Goal: Task Accomplishment & Management: Manage account settings

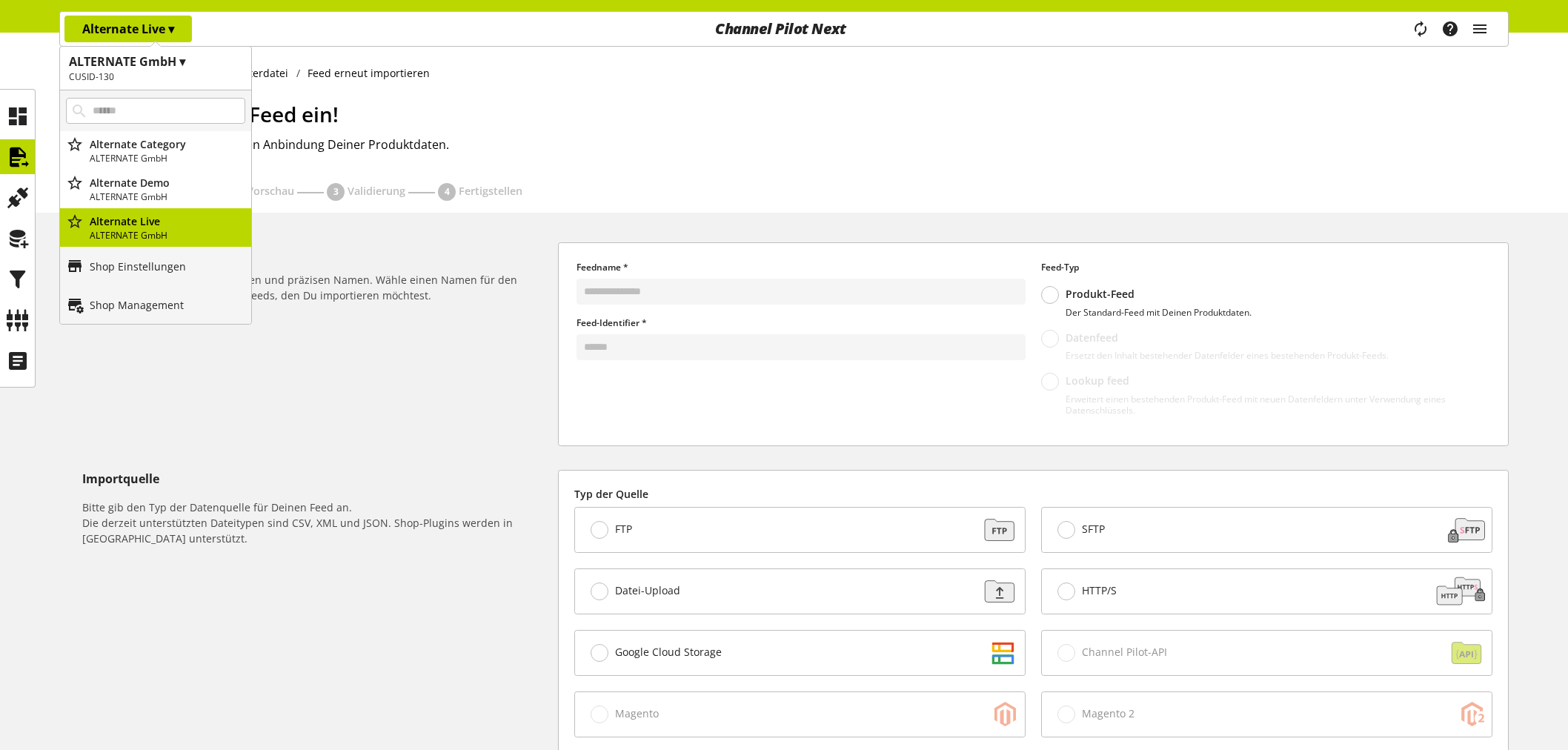
scroll to position [553, 0]
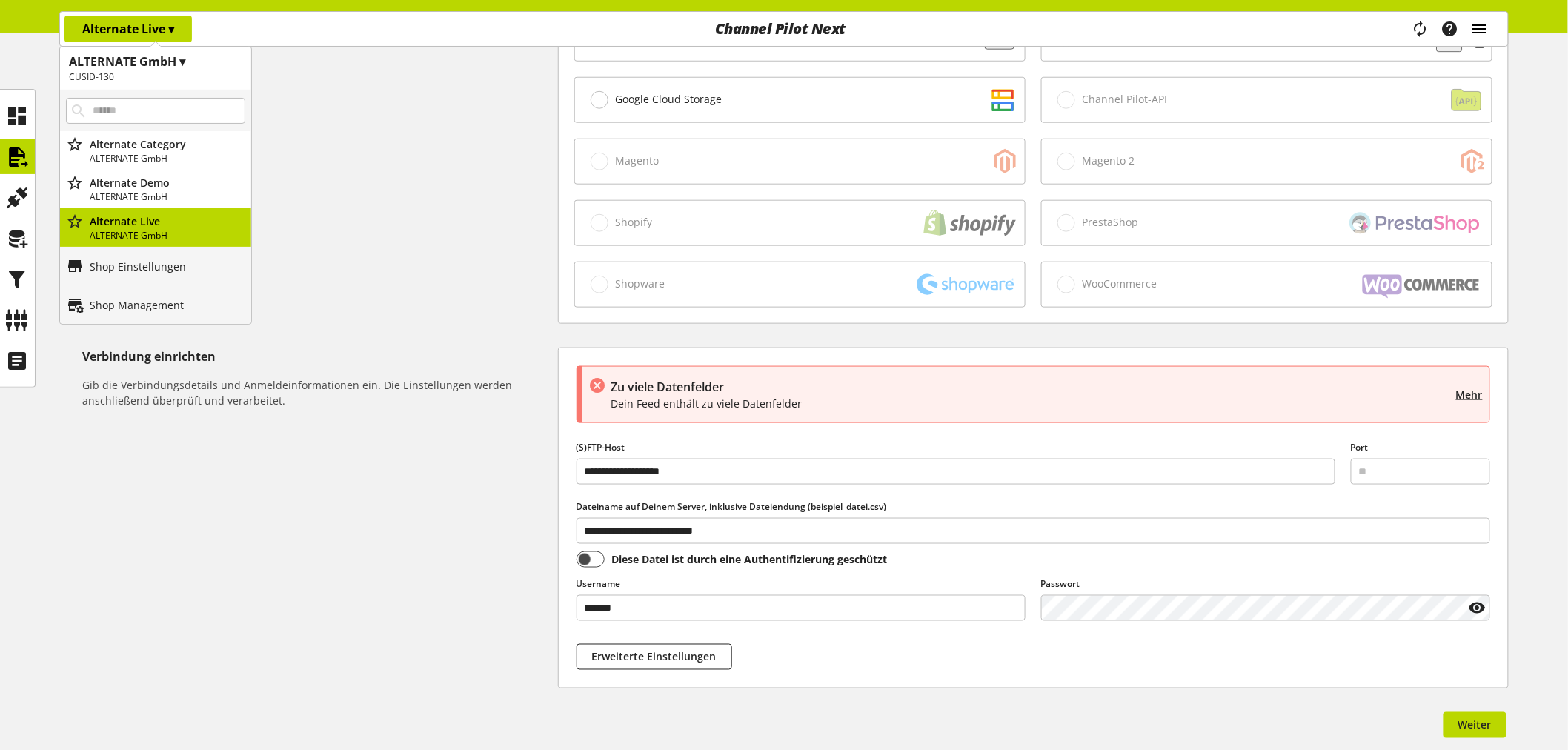
click at [1479, 27] on icon "main navigation" at bounding box center [1479, 29] width 18 height 27
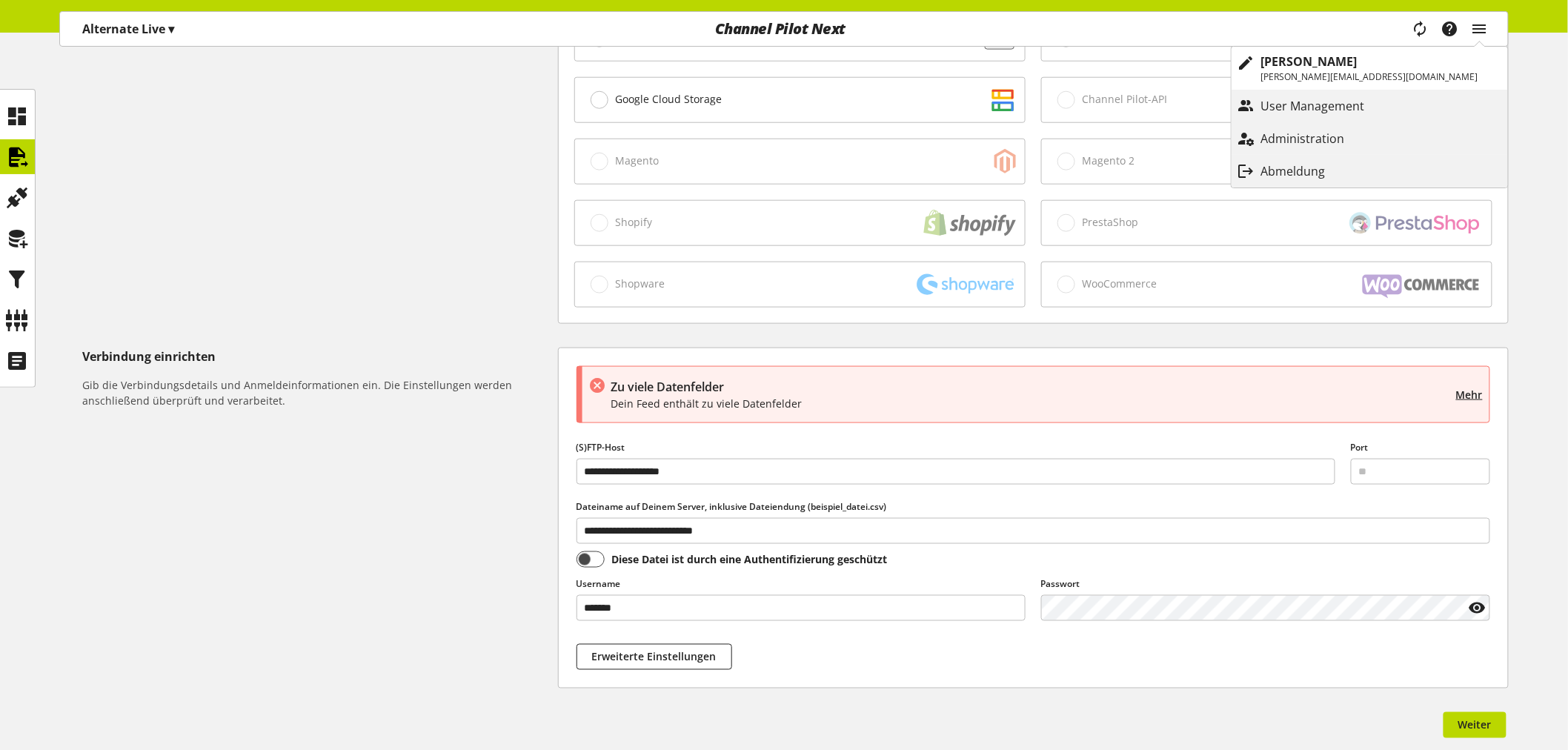
click at [1356, 173] on p "Abmeldung" at bounding box center [1308, 171] width 94 height 18
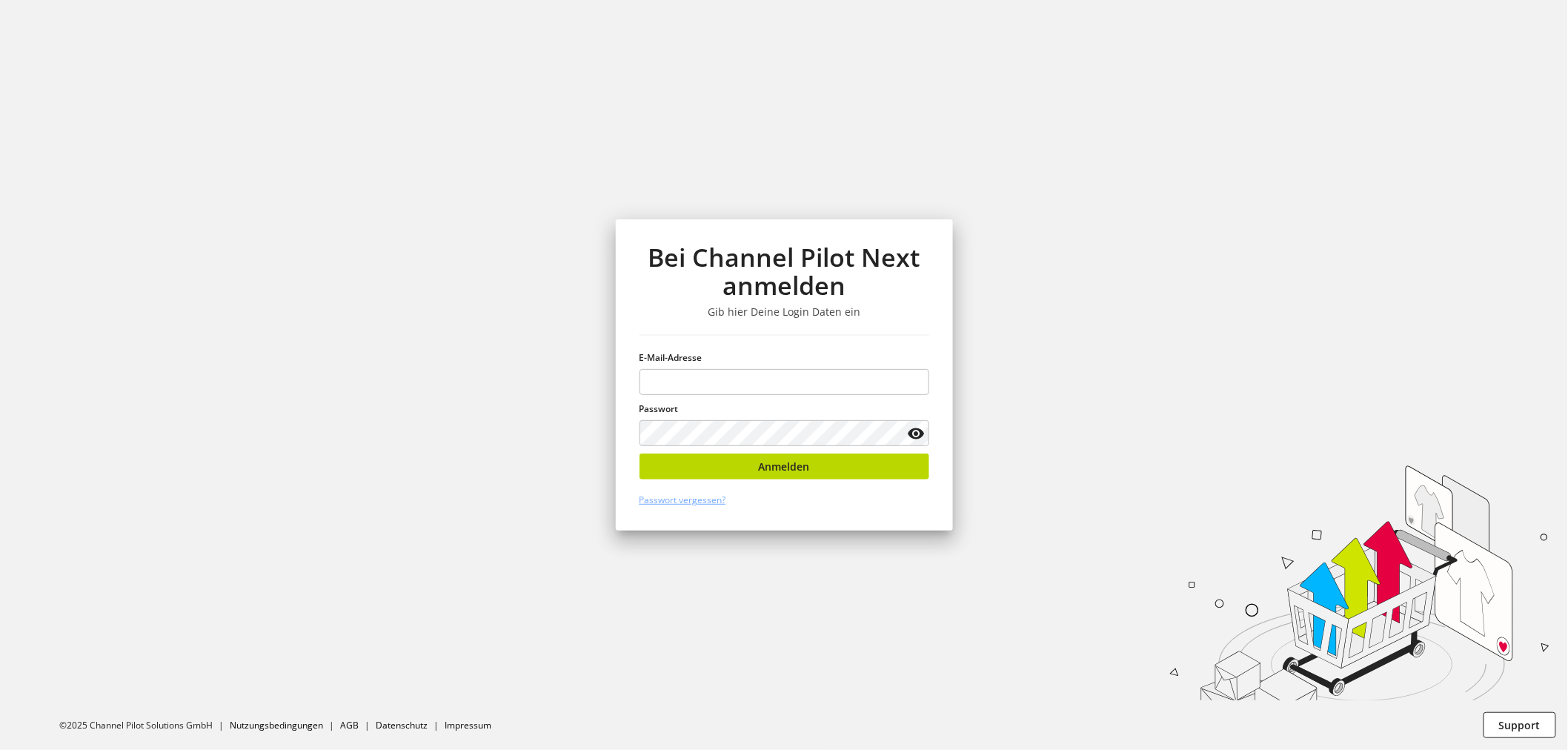
click at [1493, 154] on section "Bei Channel Pilot Next anmelden Gib hier Deine Login Daten ein E-Mail-Adresse P…" at bounding box center [784, 375] width 1568 height 750
click at [776, 384] on input "email" at bounding box center [784, 382] width 290 height 26
type input "**********"
click at [909, 433] on icon at bounding box center [915, 434] width 18 height 27
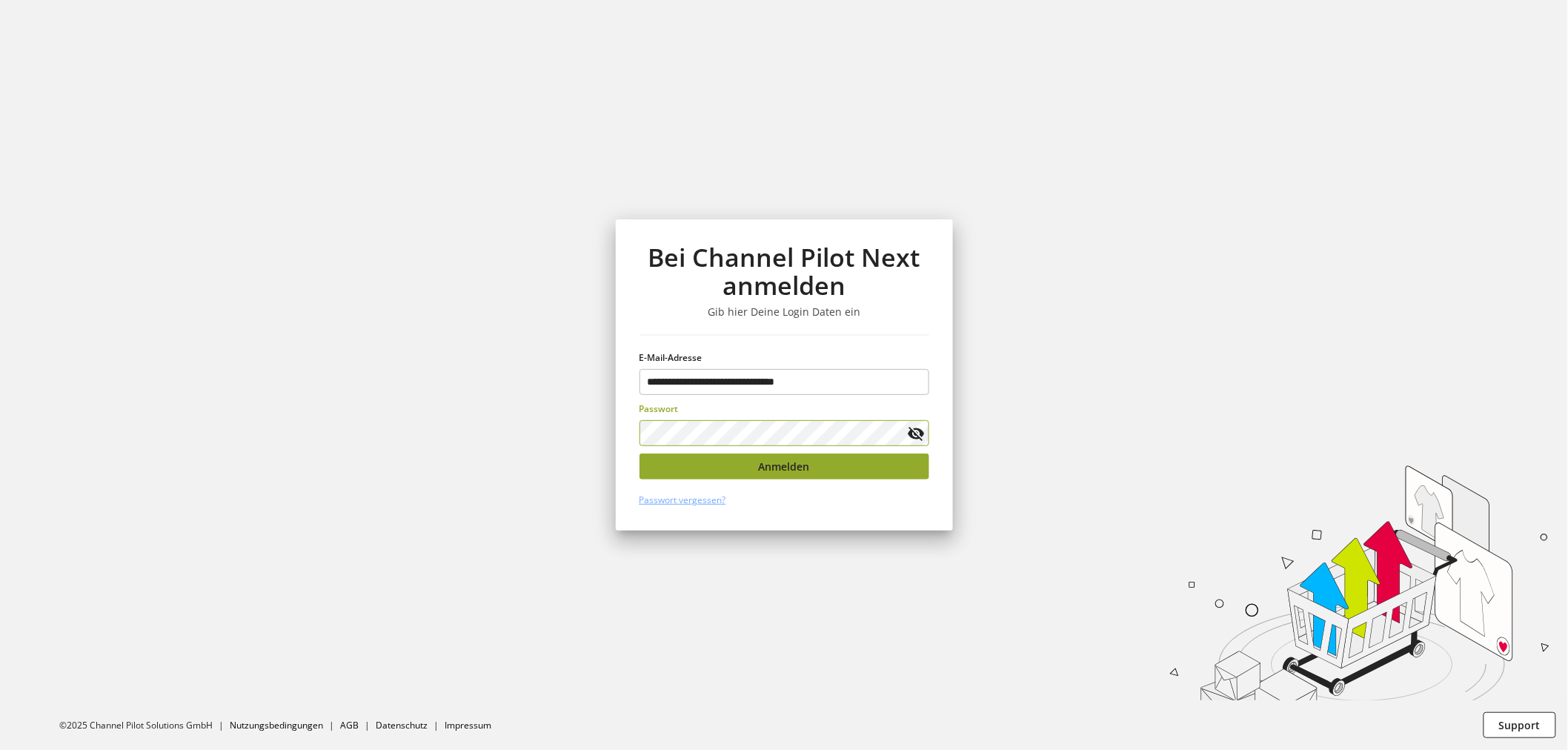
click at [761, 471] on span "Anmelden" at bounding box center [784, 467] width 51 height 16
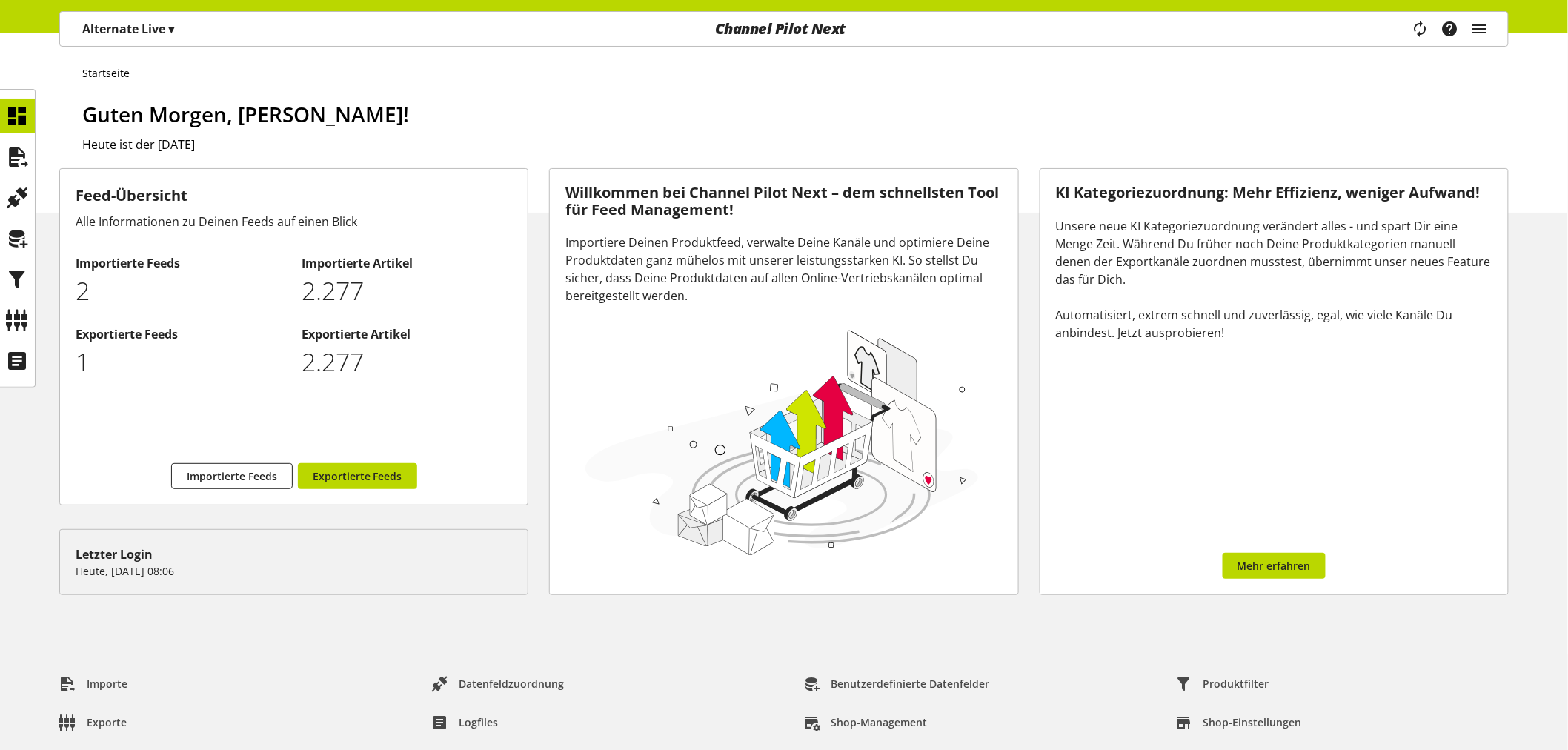
click at [115, 23] on p "Alternate Live ▾" at bounding box center [128, 28] width 92 height 18
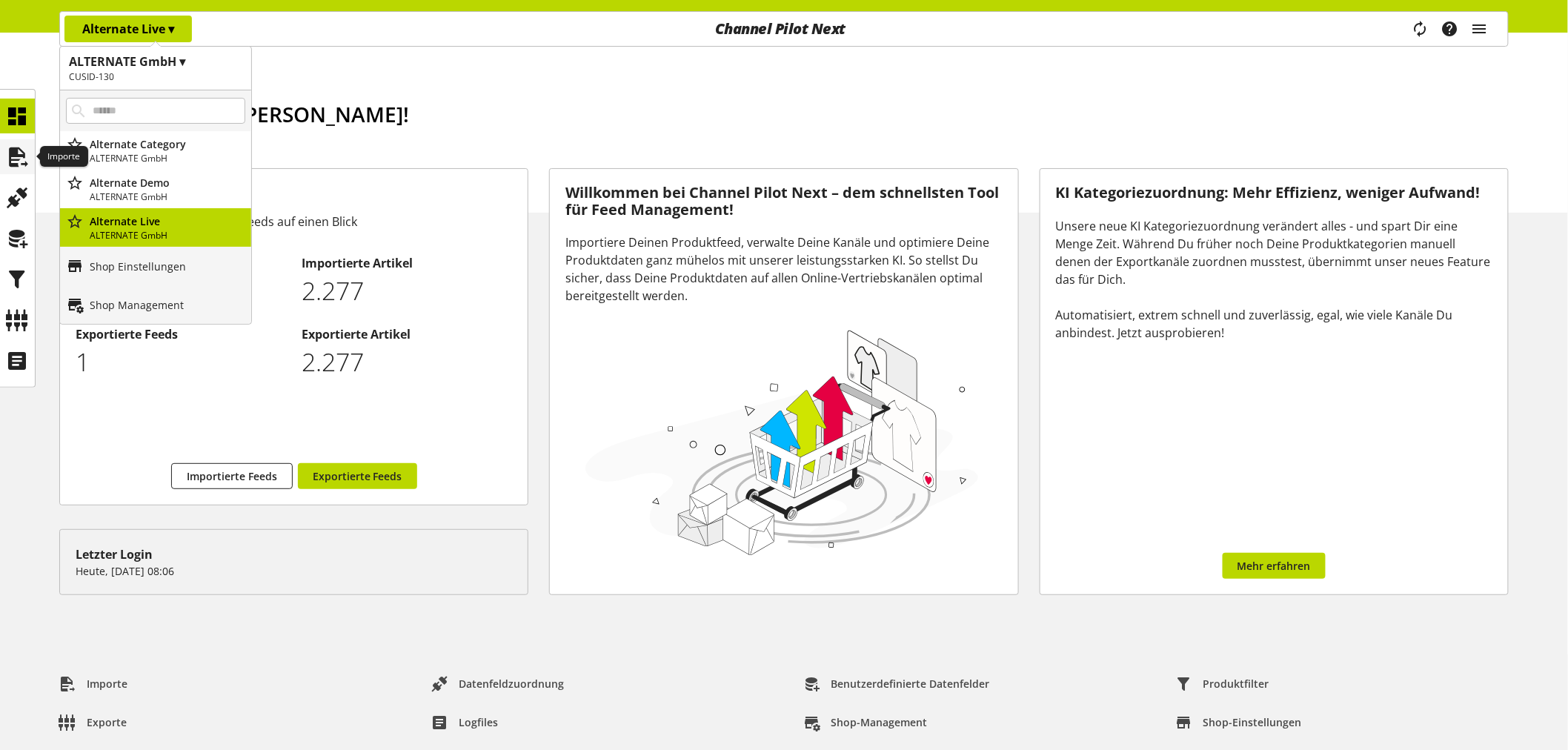
click at [23, 159] on icon at bounding box center [18, 156] width 23 height 29
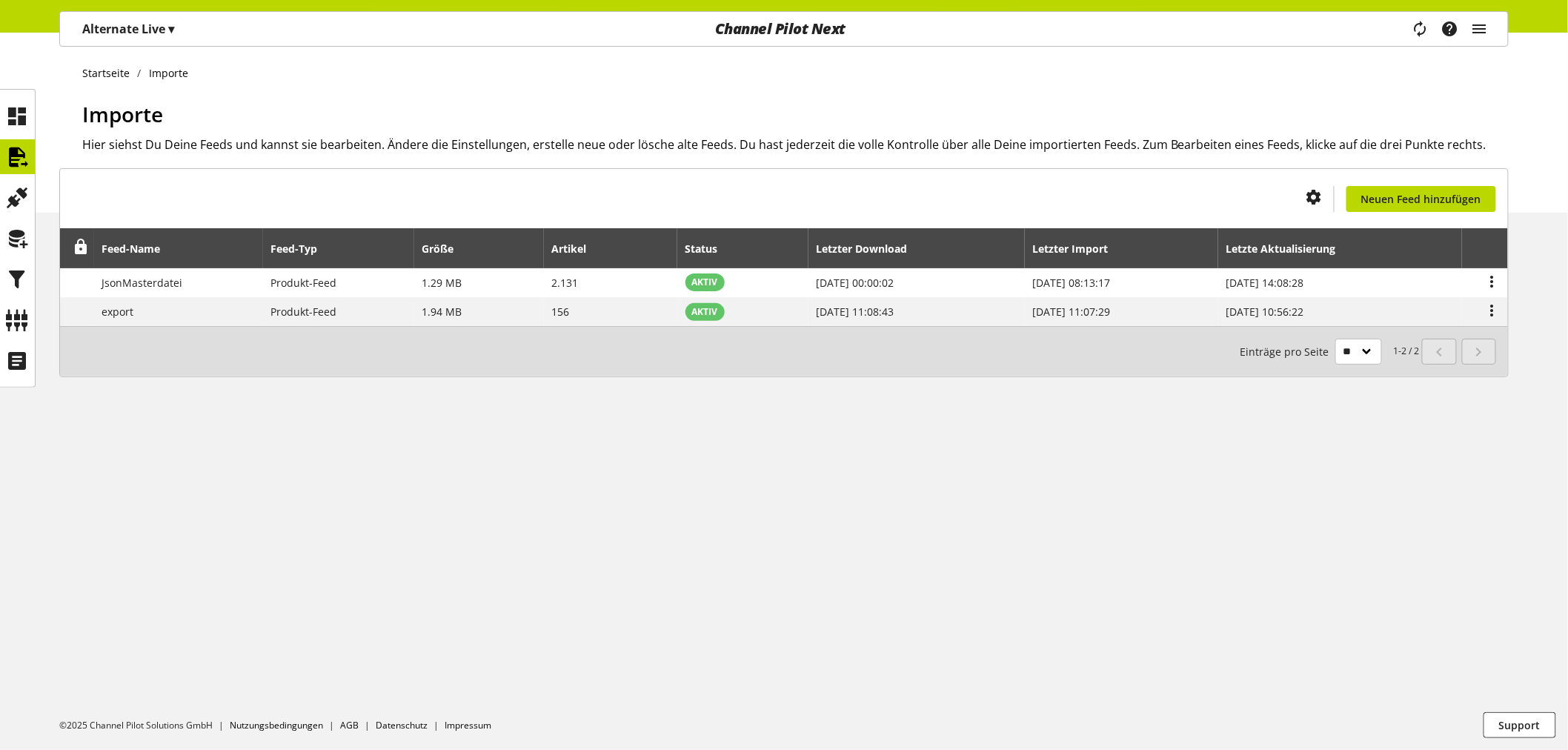
click at [129, 25] on p "Alternate Live ▾" at bounding box center [128, 28] width 92 height 18
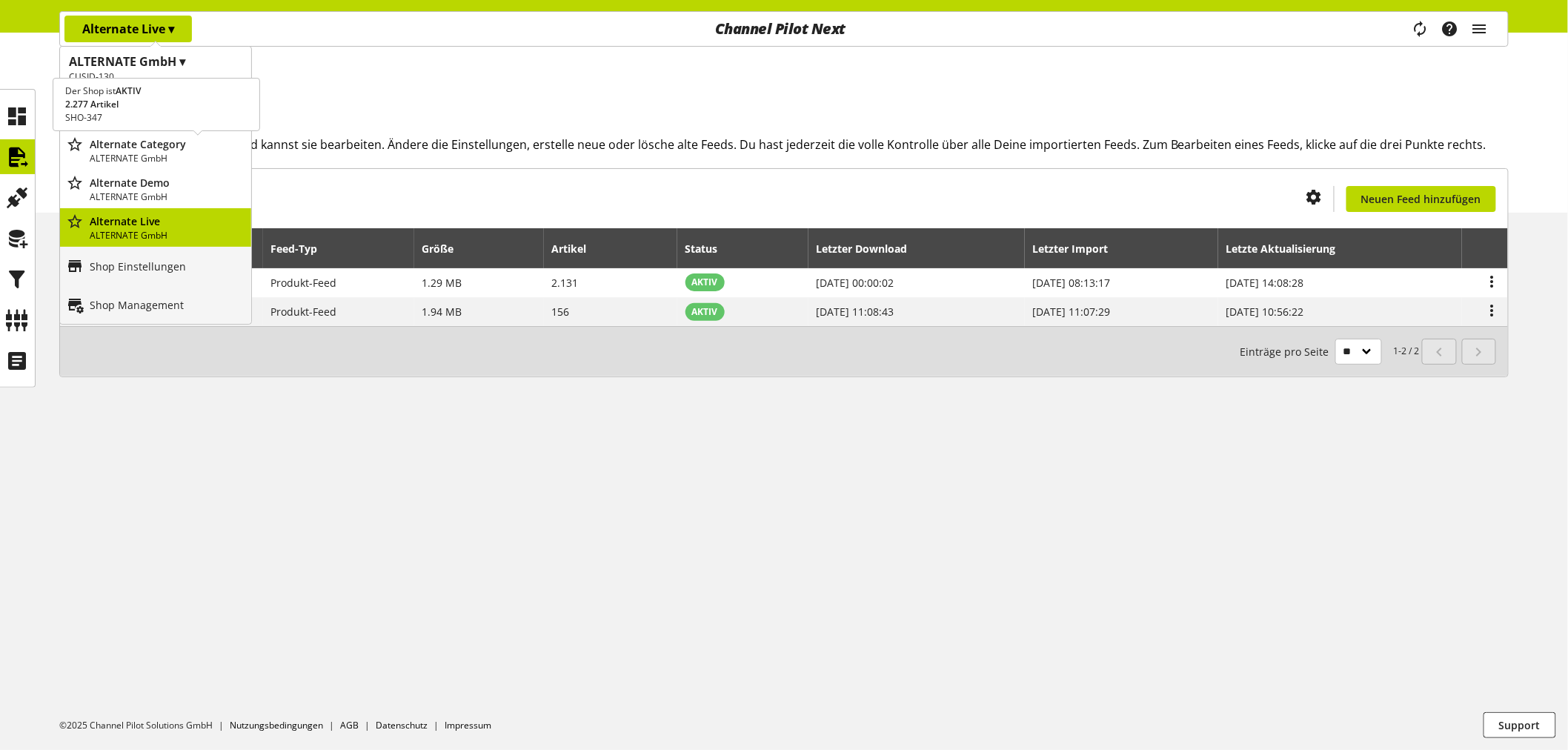
click at [151, 153] on p "ALTERNATE GmbH" at bounding box center [167, 159] width 155 height 13
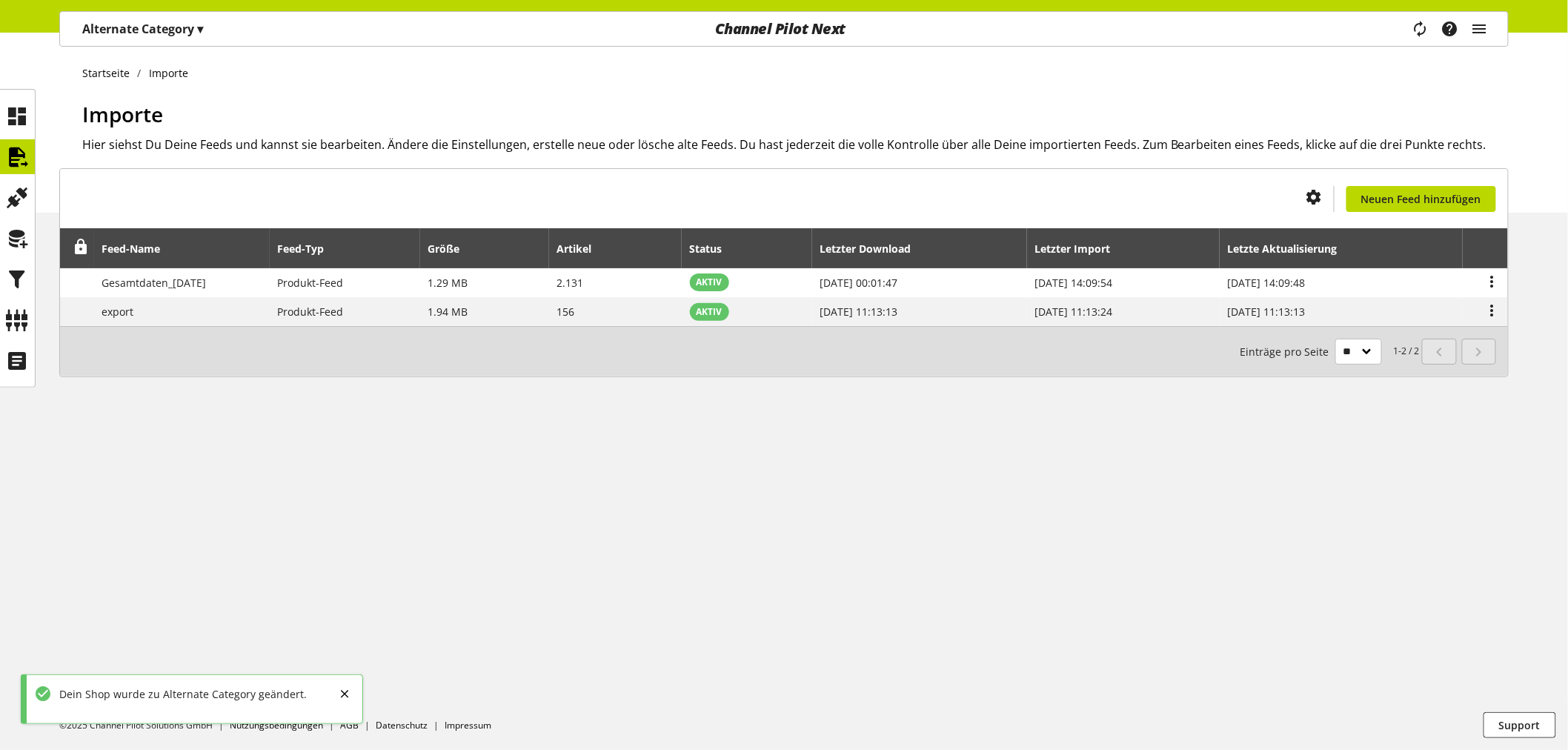
click at [156, 24] on p "Alternate Category ▾" at bounding box center [142, 28] width 121 height 18
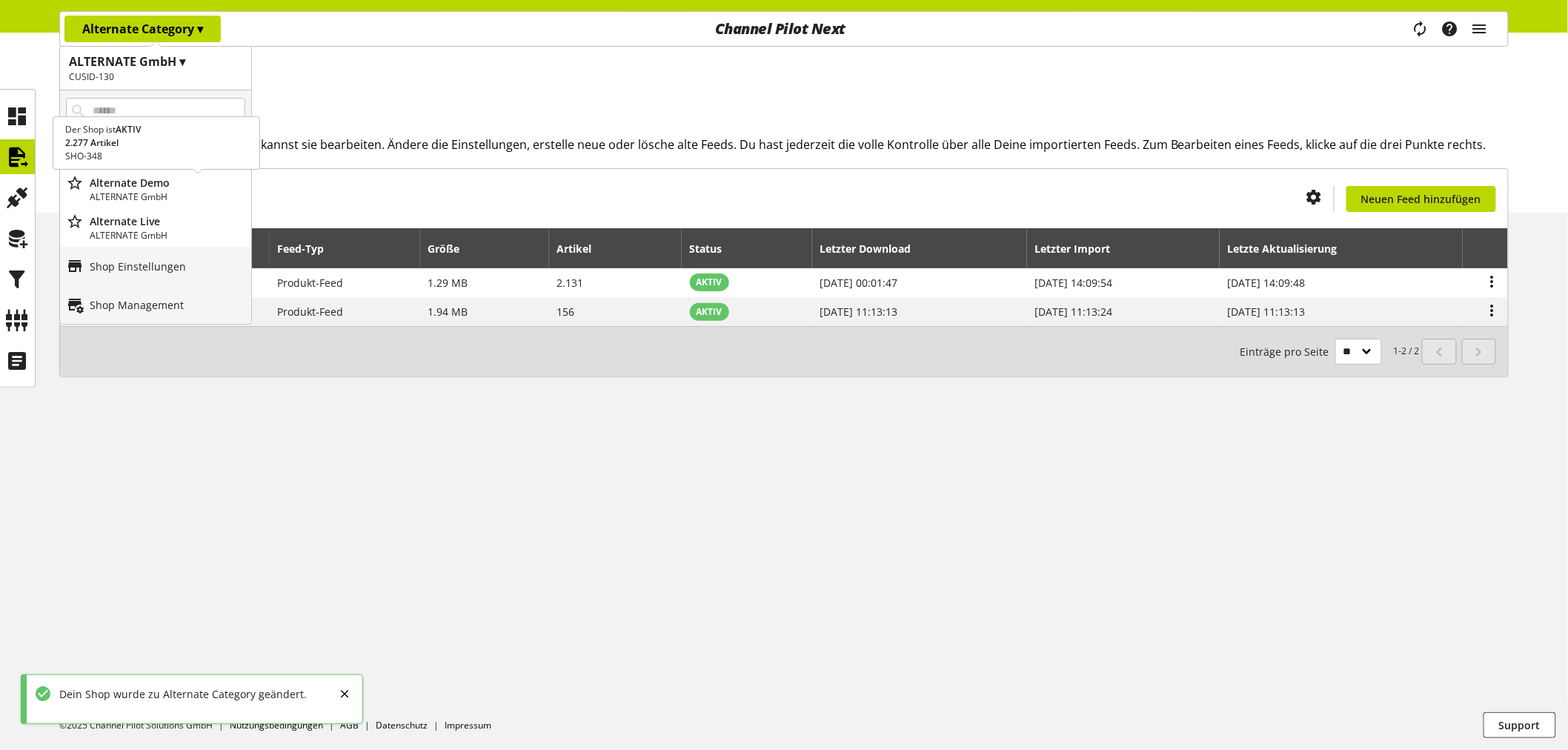
click at [159, 200] on p "ALTERNATE GmbH" at bounding box center [167, 197] width 155 height 13
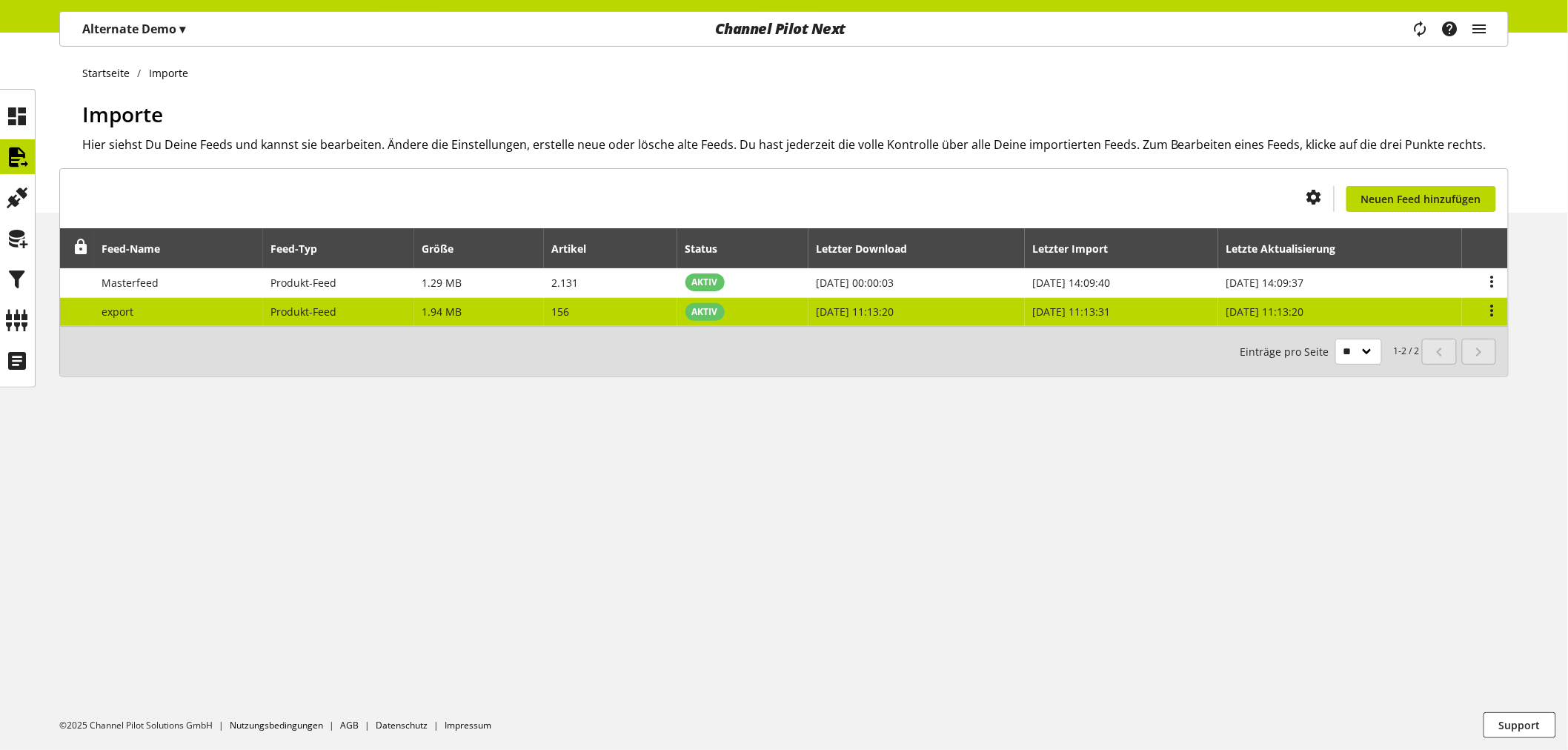
click at [818, 324] on td "[DATE] 11:13:20" at bounding box center [916, 312] width 216 height 29
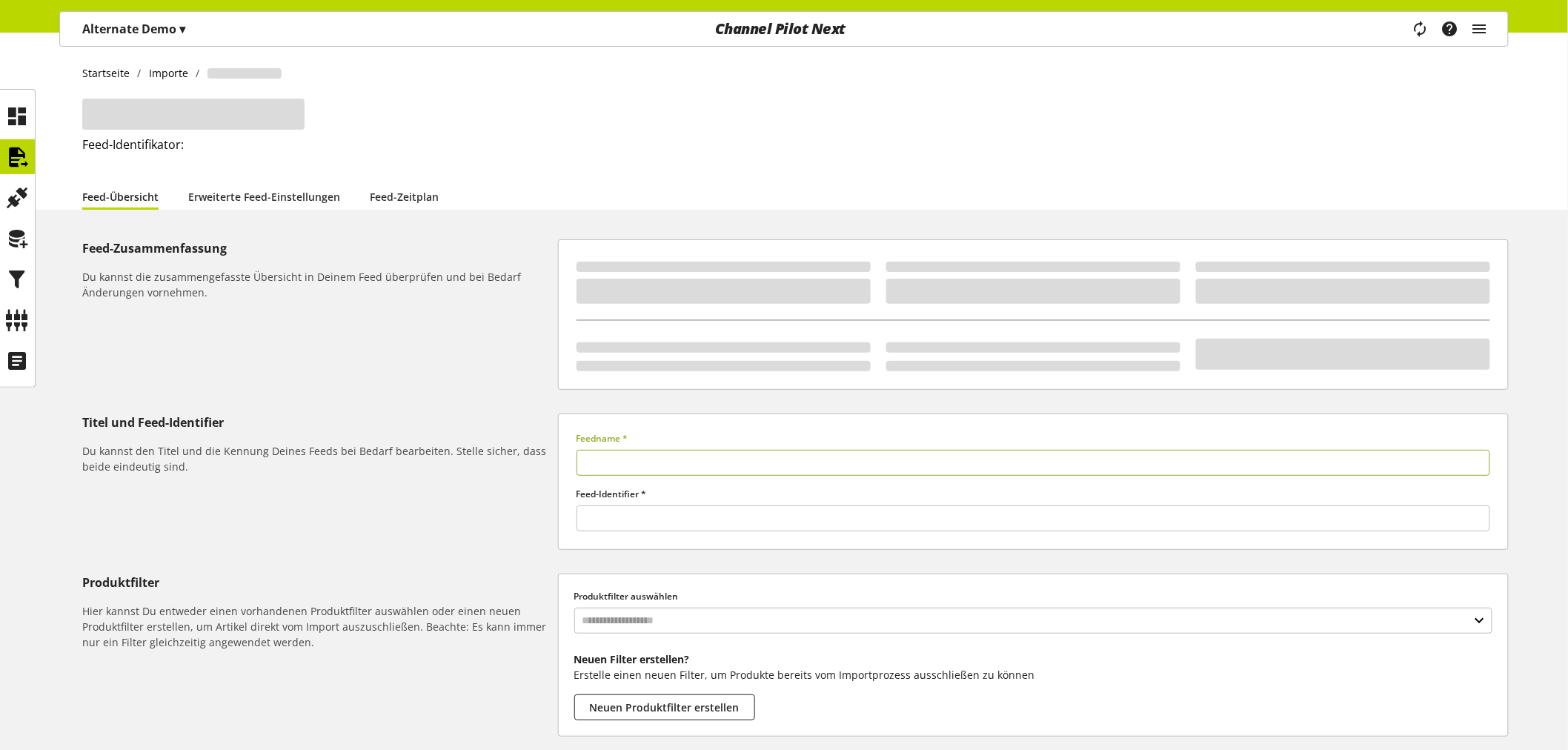
type input "******"
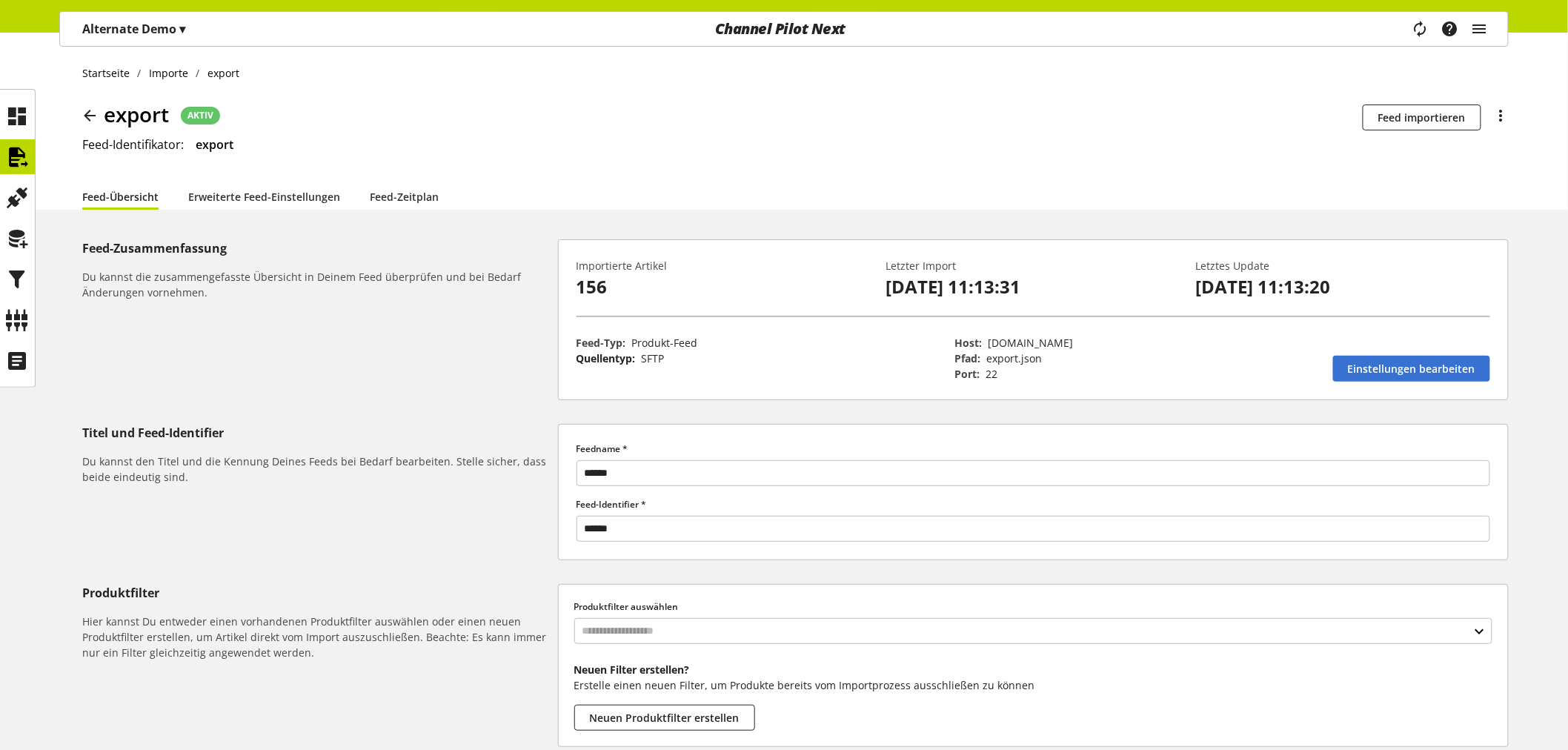
click at [123, 33] on p "Alternate Demo ▾" at bounding box center [133, 28] width 103 height 18
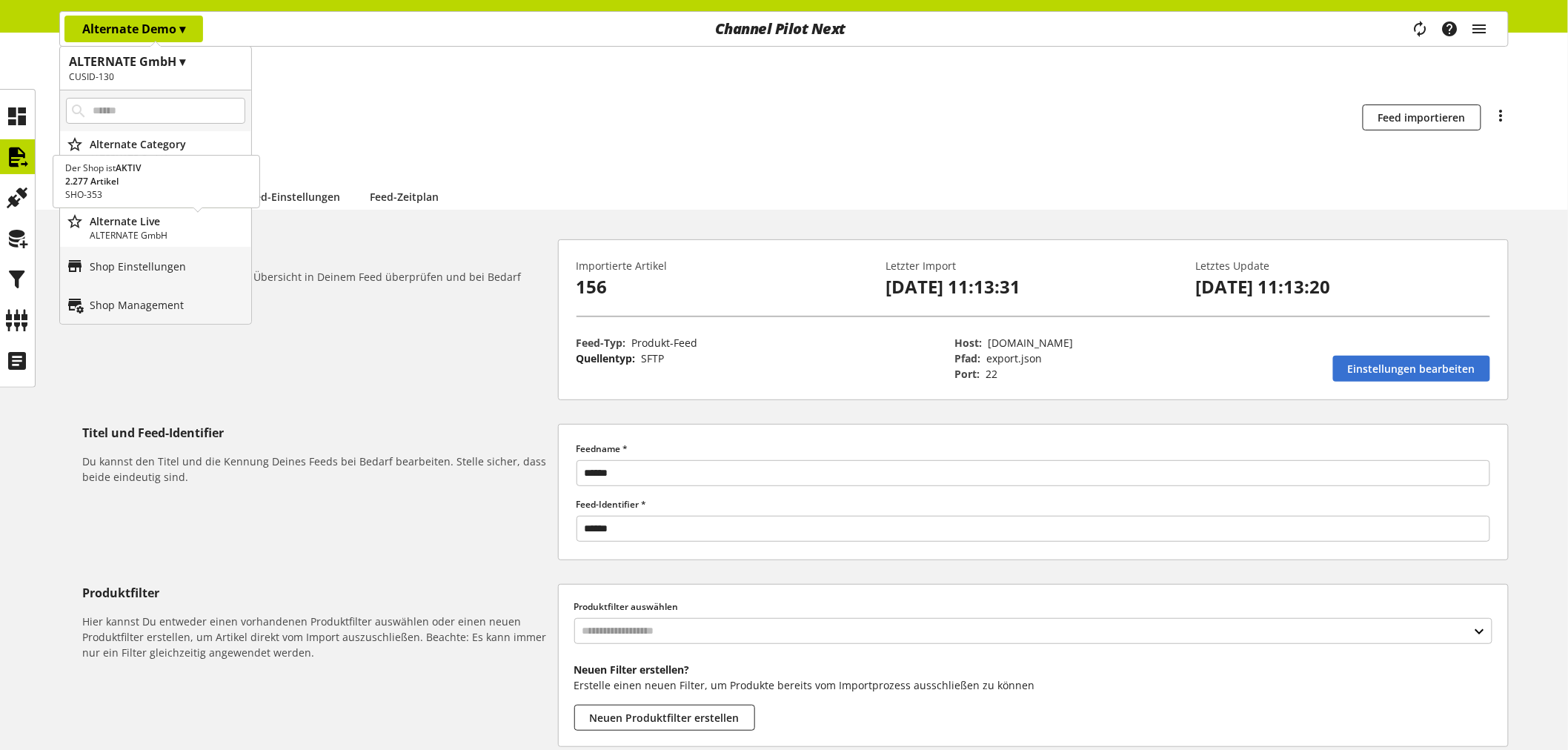
click at [161, 217] on p "Alternate Live" at bounding box center [167, 221] width 155 height 16
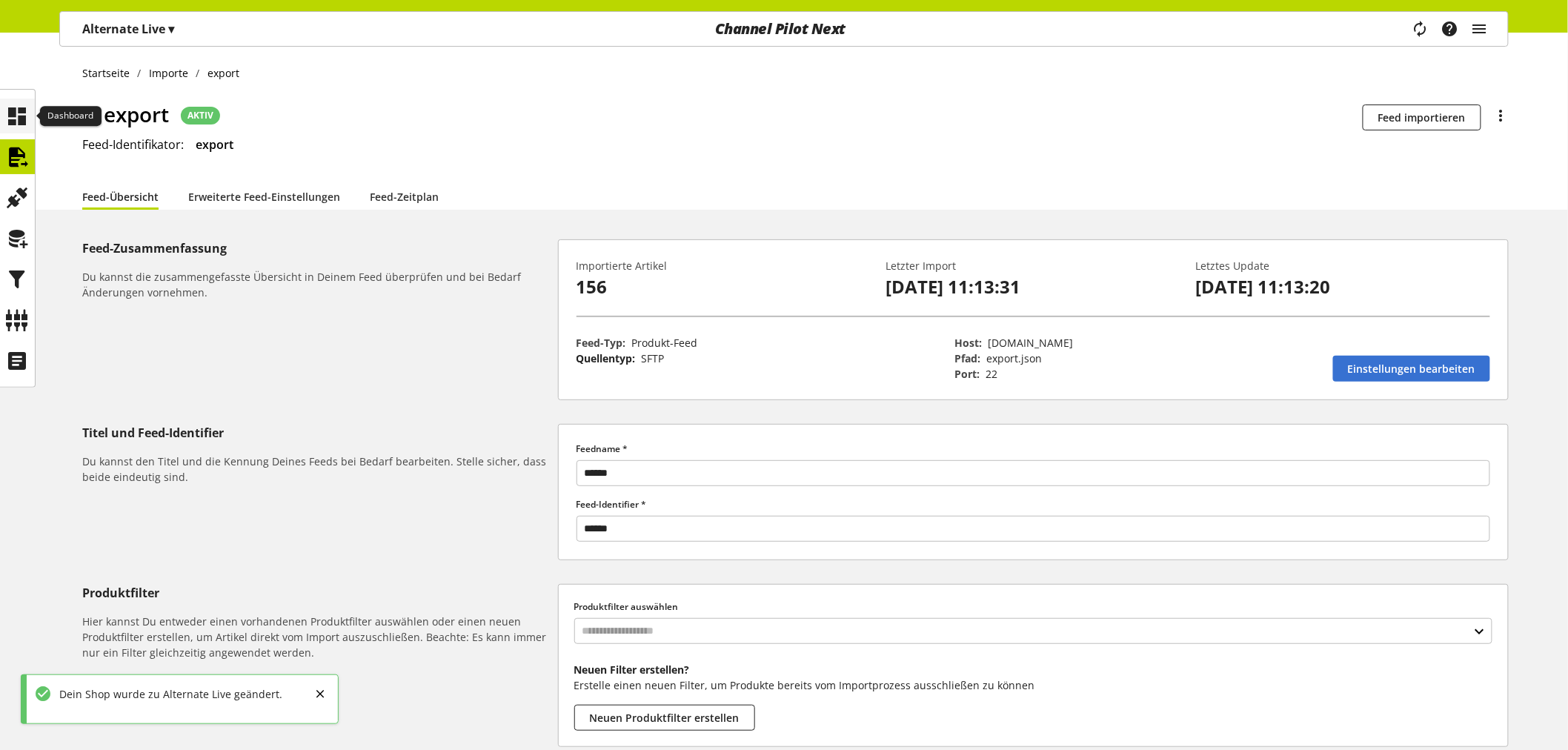
click at [25, 121] on icon at bounding box center [18, 115] width 23 height 29
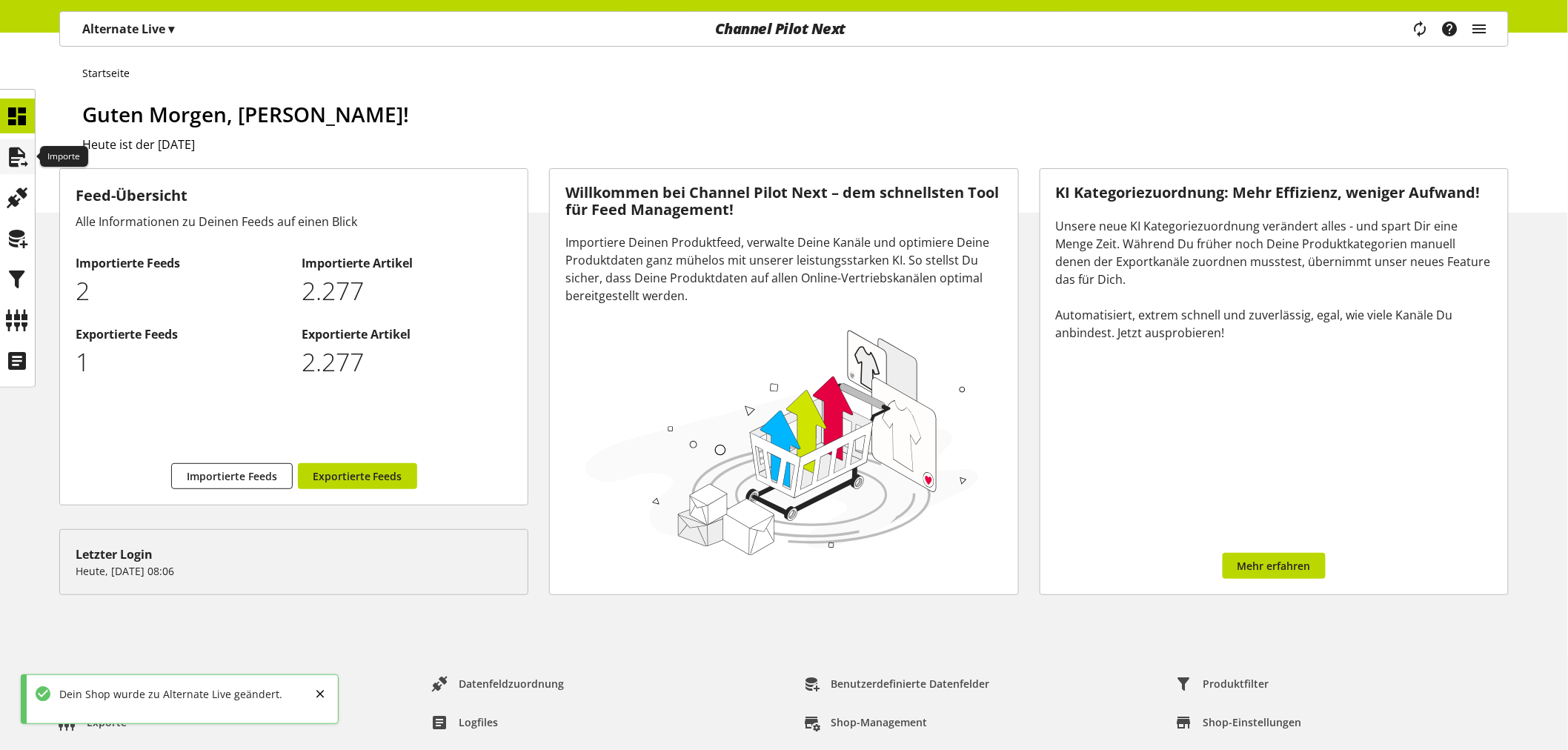
click at [3, 151] on div at bounding box center [18, 157] width 35 height 35
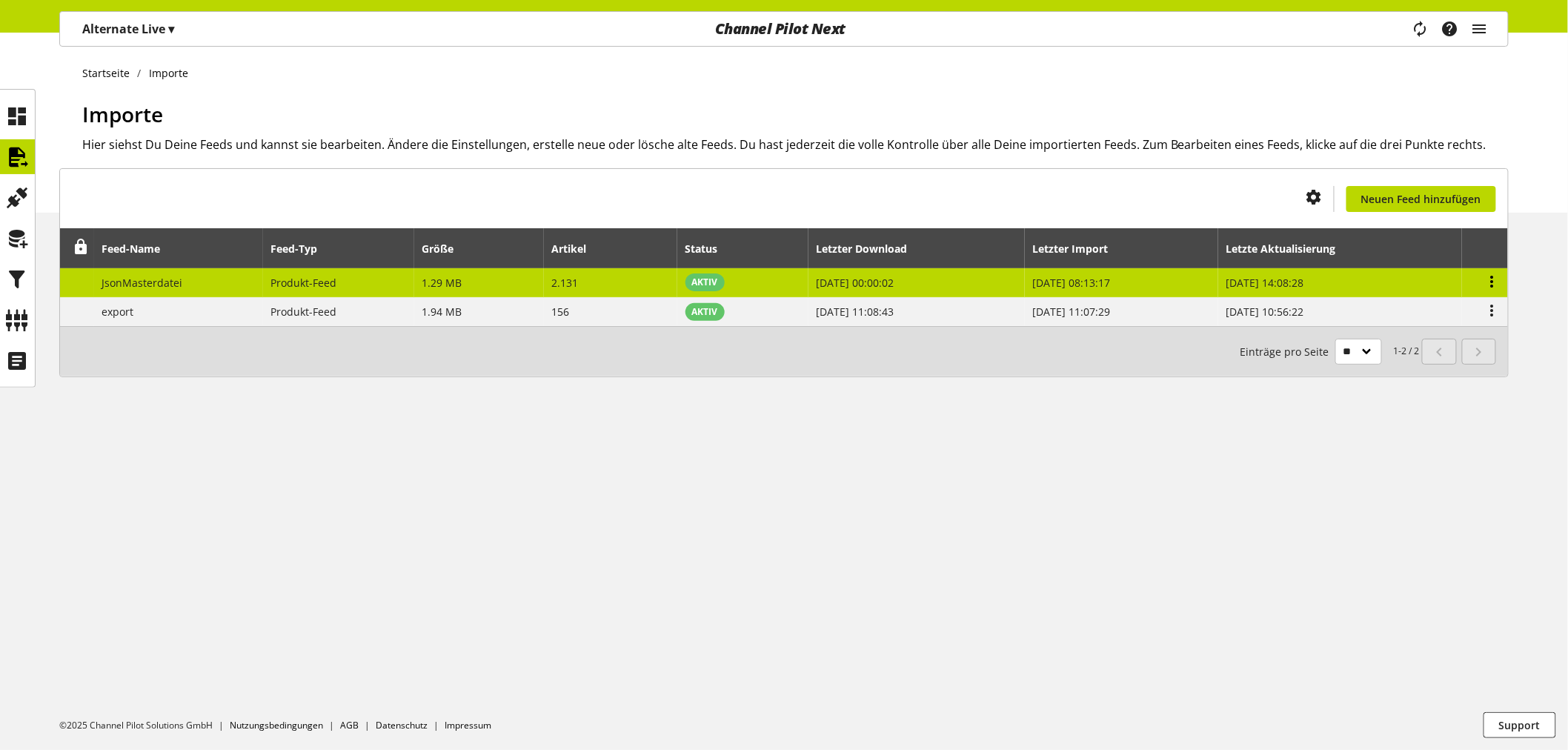
click at [1488, 276] on icon at bounding box center [1492, 282] width 18 height 27
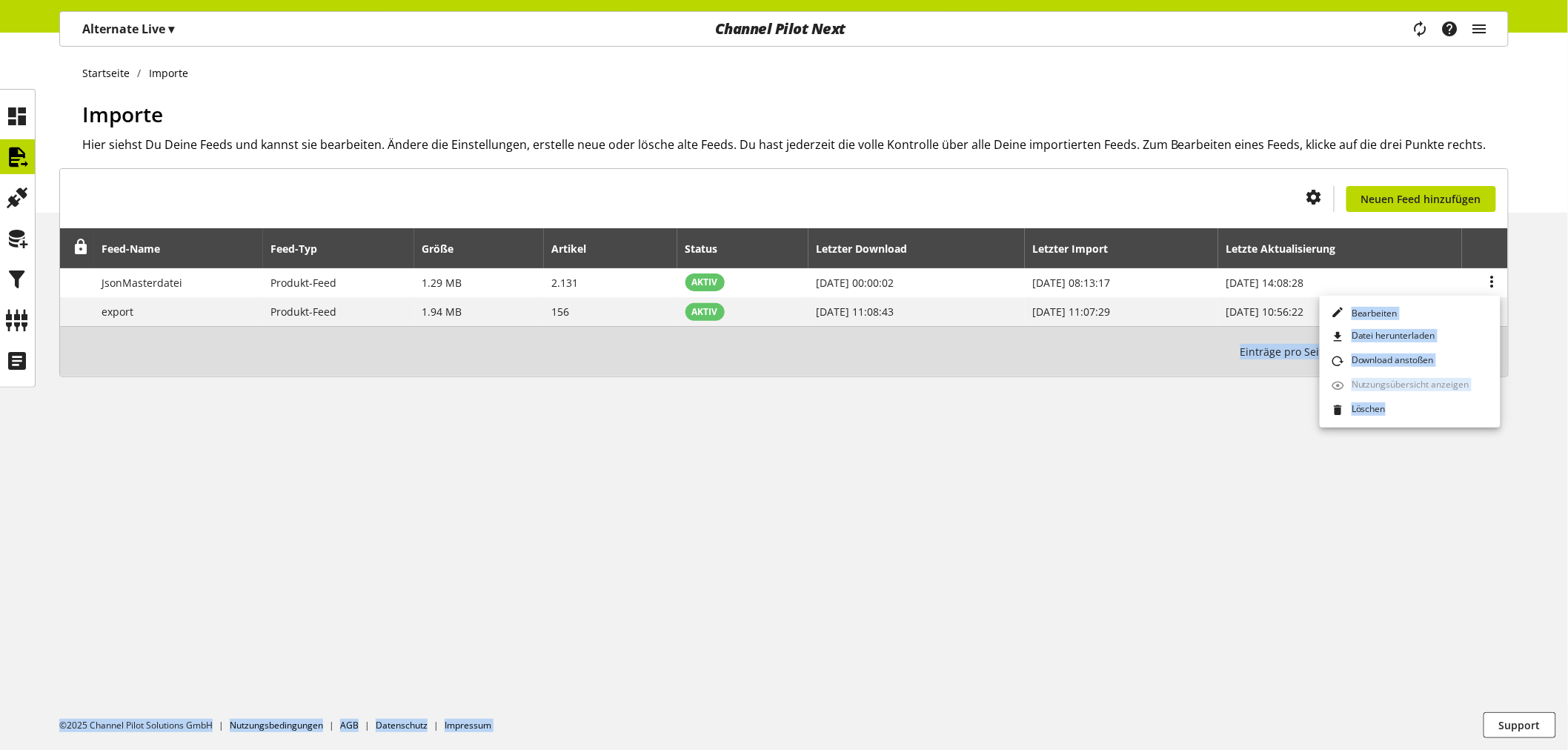
drag, startPoint x: 1392, startPoint y: 404, endPoint x: 634, endPoint y: 569, distance: 775.8
click at [634, 572] on body "Alternate Live ▾ ALTERNATE GmbH ▾ CUSID-130 Alle Kunden ALTERNATE GmbH Alternat…" at bounding box center [784, 391] width 1568 height 717
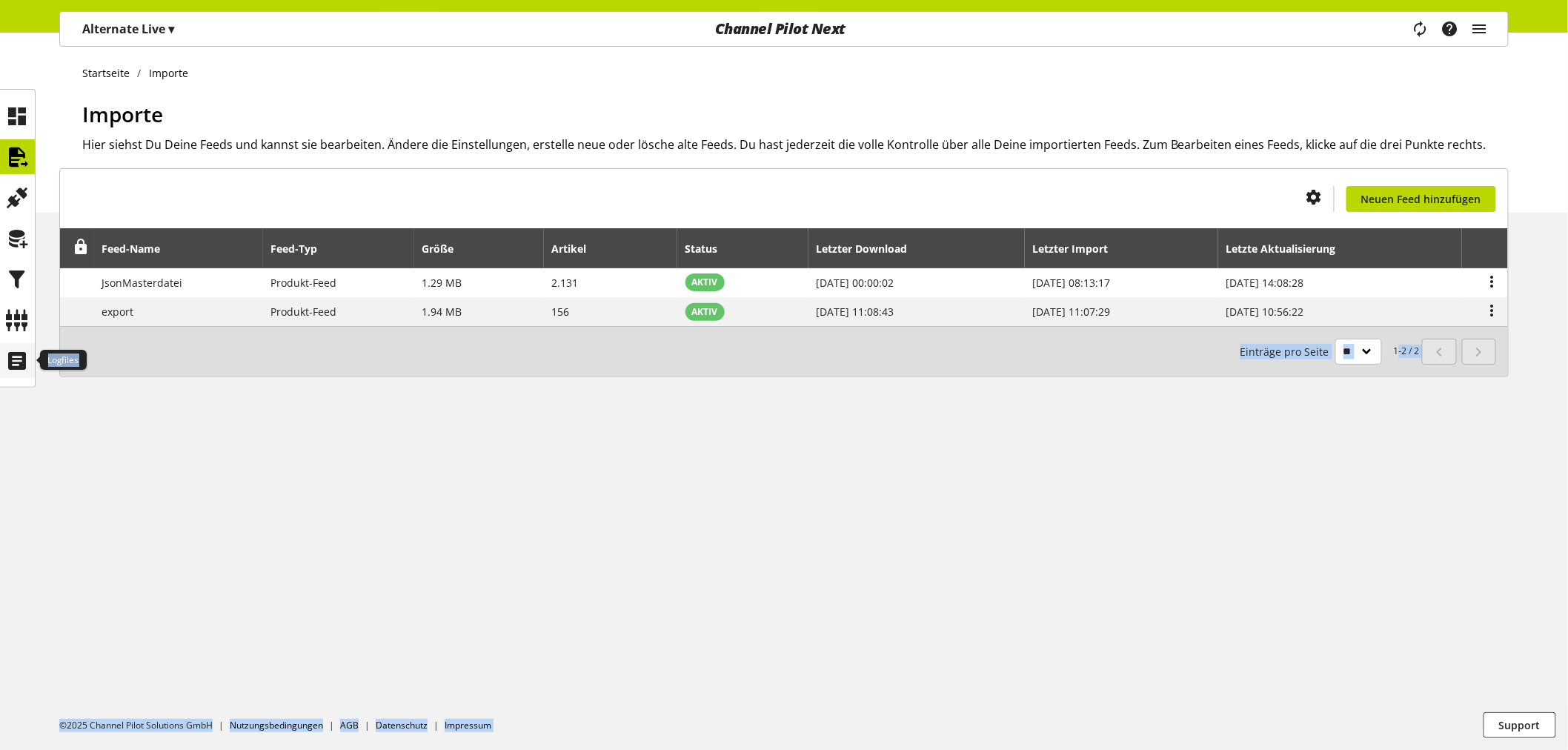
click at [17, 363] on icon at bounding box center [18, 360] width 23 height 29
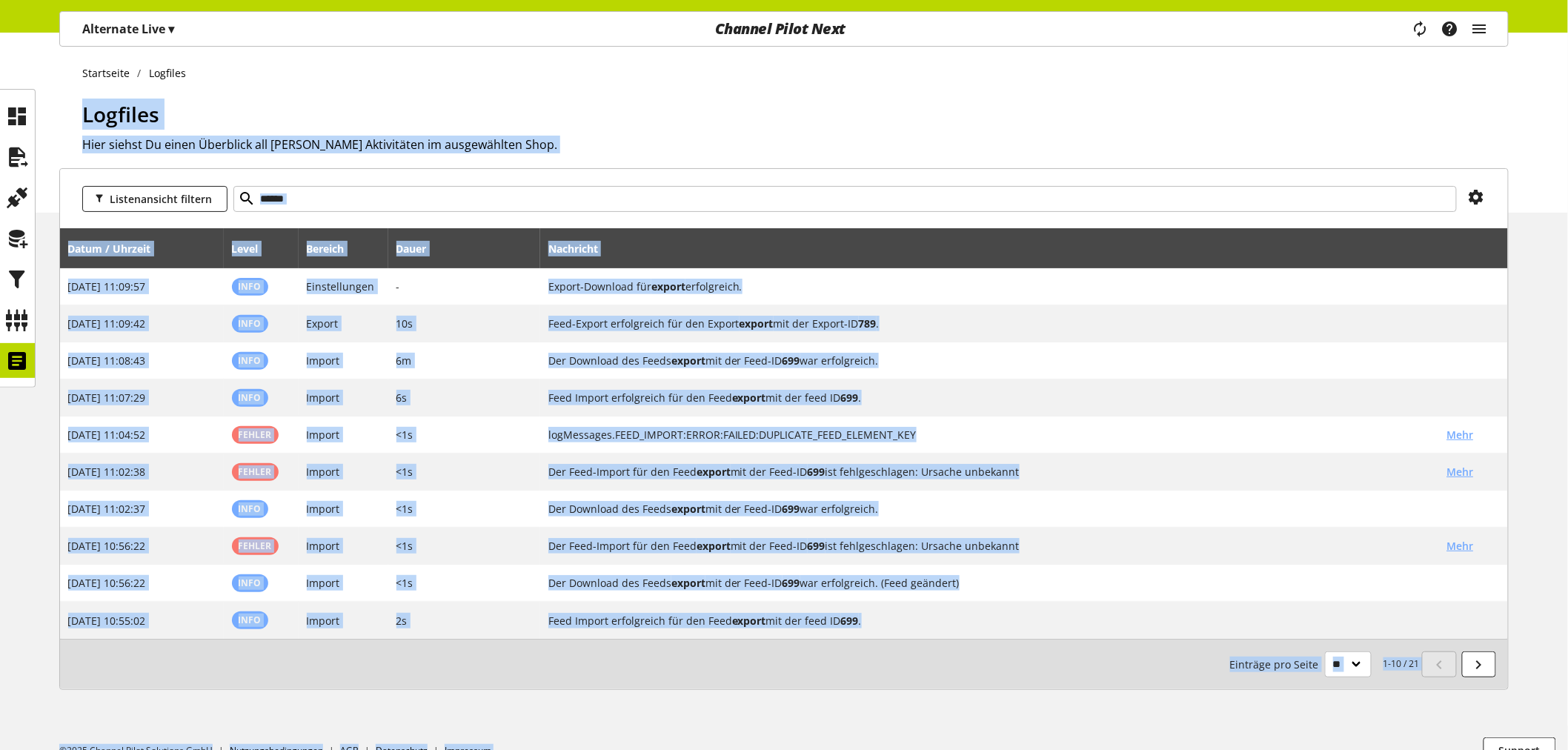
click at [37, 460] on div "Listenansicht filtern Datum / Uhrzeit Level Bereich [PERSON_NAME] Nachricht [DA…" at bounding box center [784, 446] width 1568 height 558
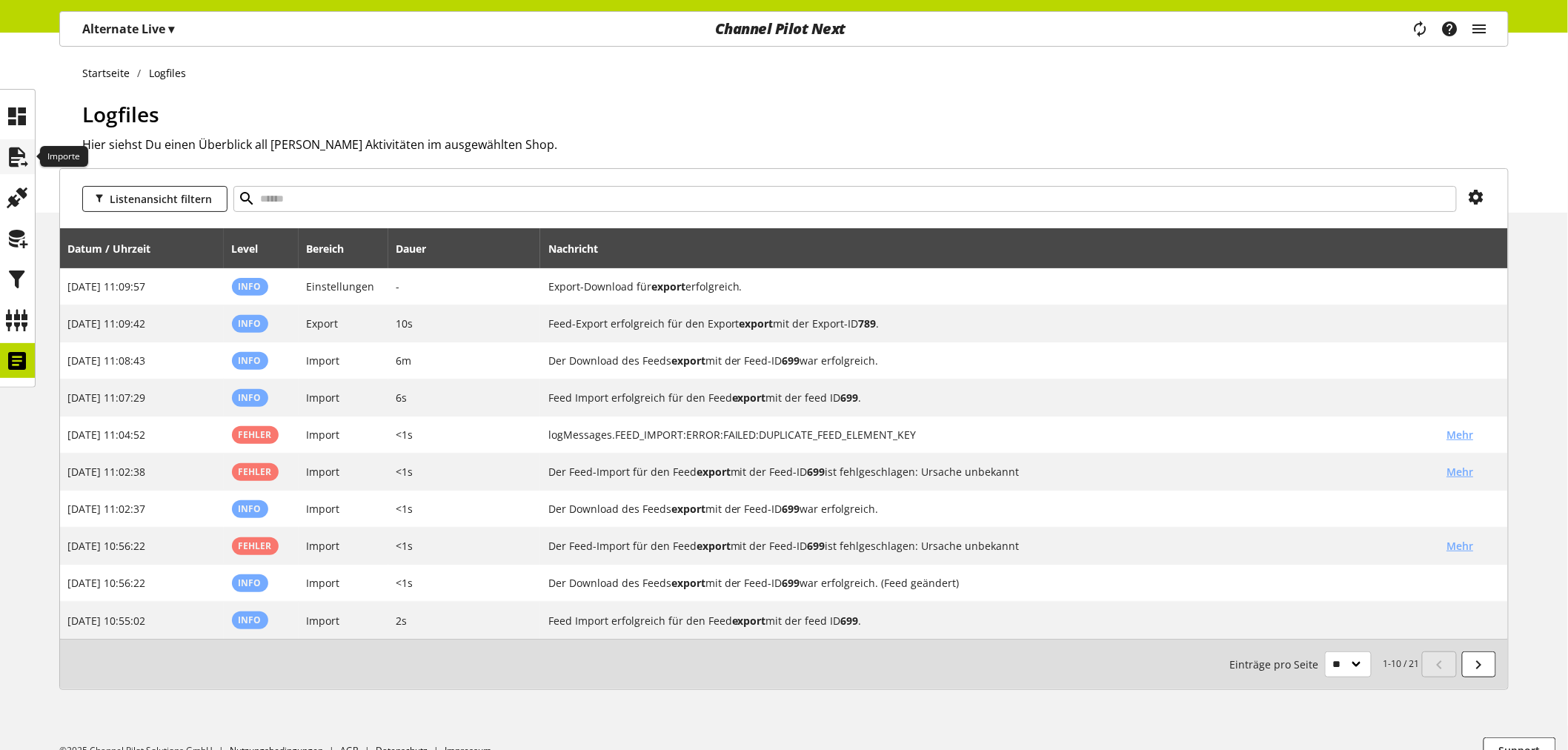
click at [32, 160] on div at bounding box center [18, 157] width 35 height 35
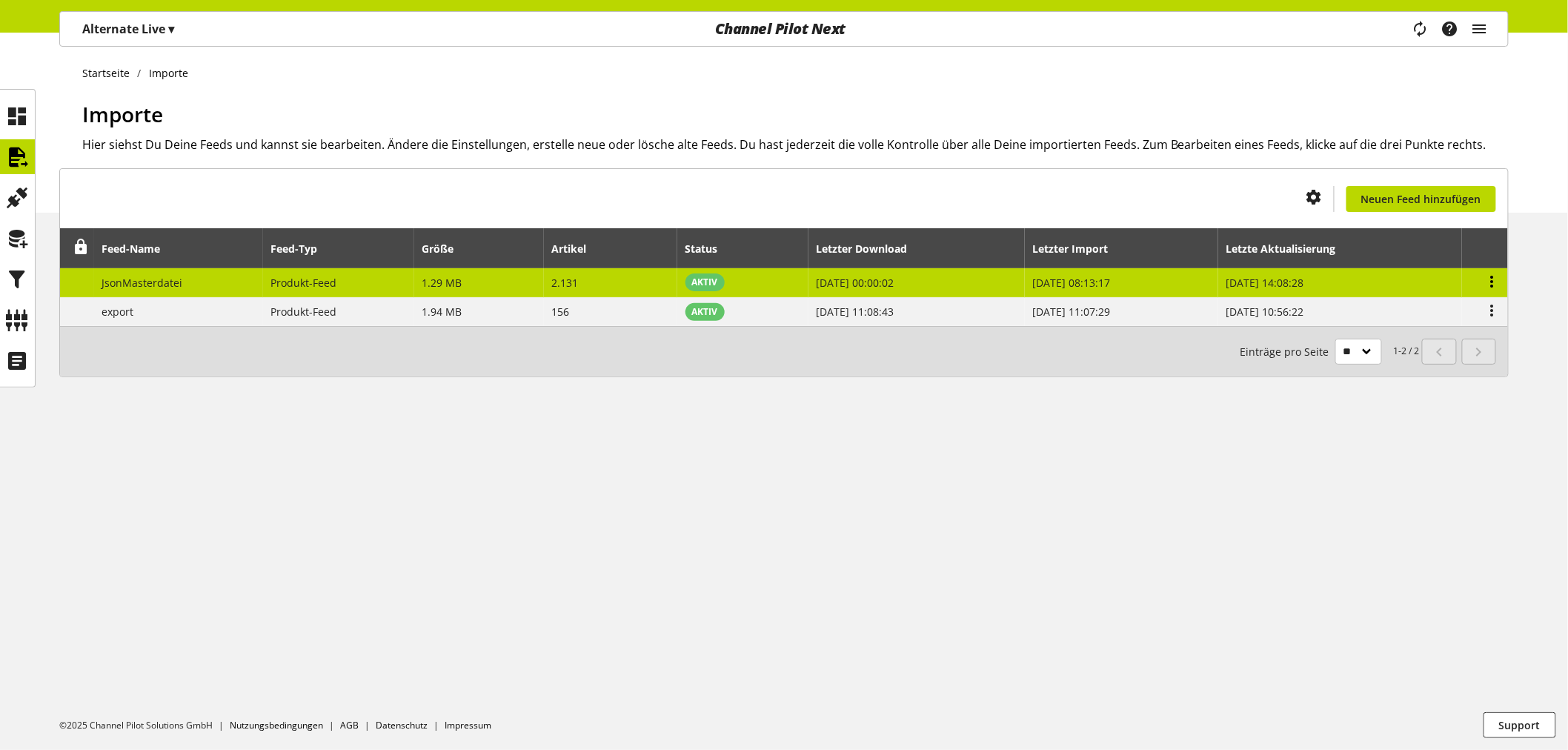
click at [1491, 276] on icon at bounding box center [1492, 282] width 18 height 27
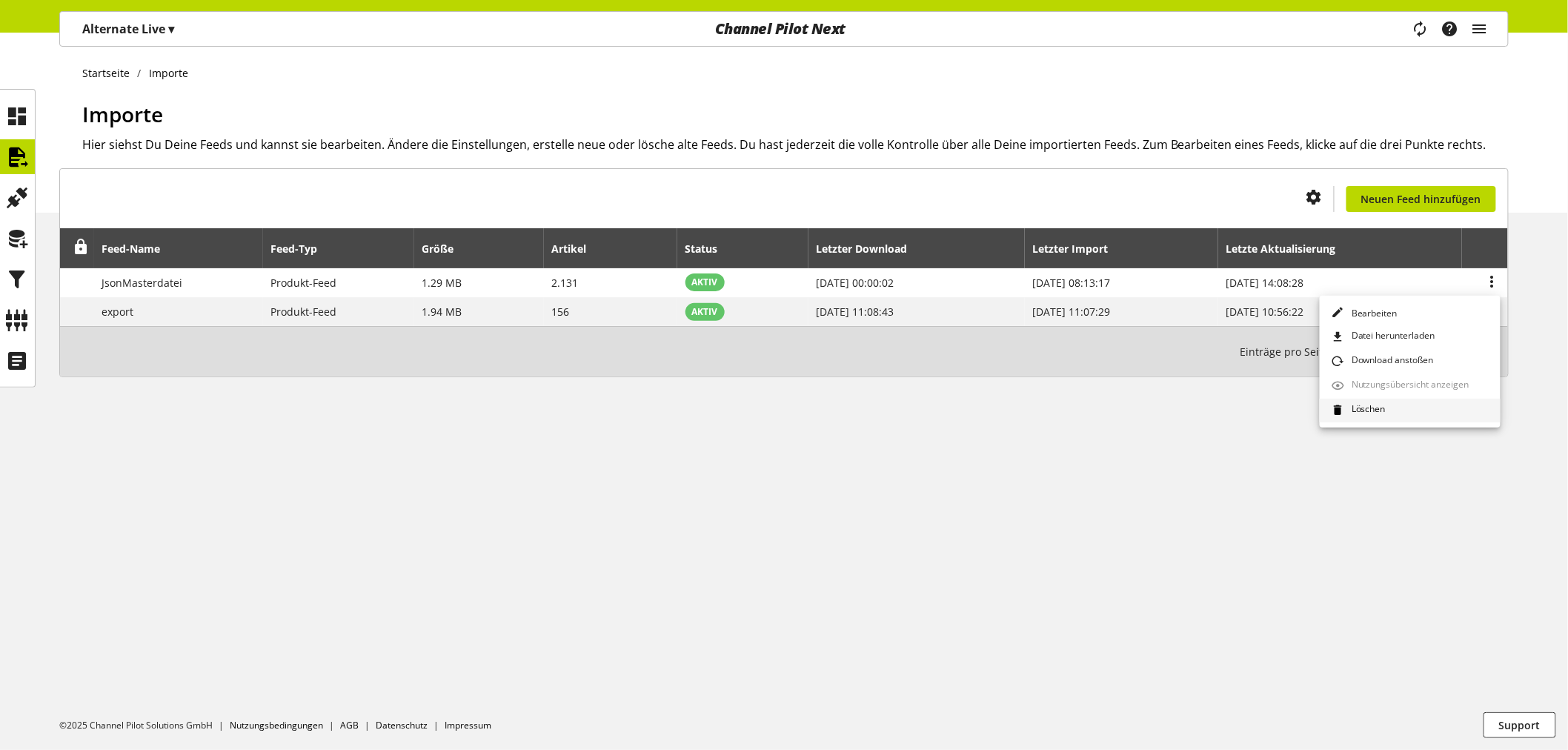
click at [1366, 403] on span "Löschen" at bounding box center [1366, 411] width 40 height 17
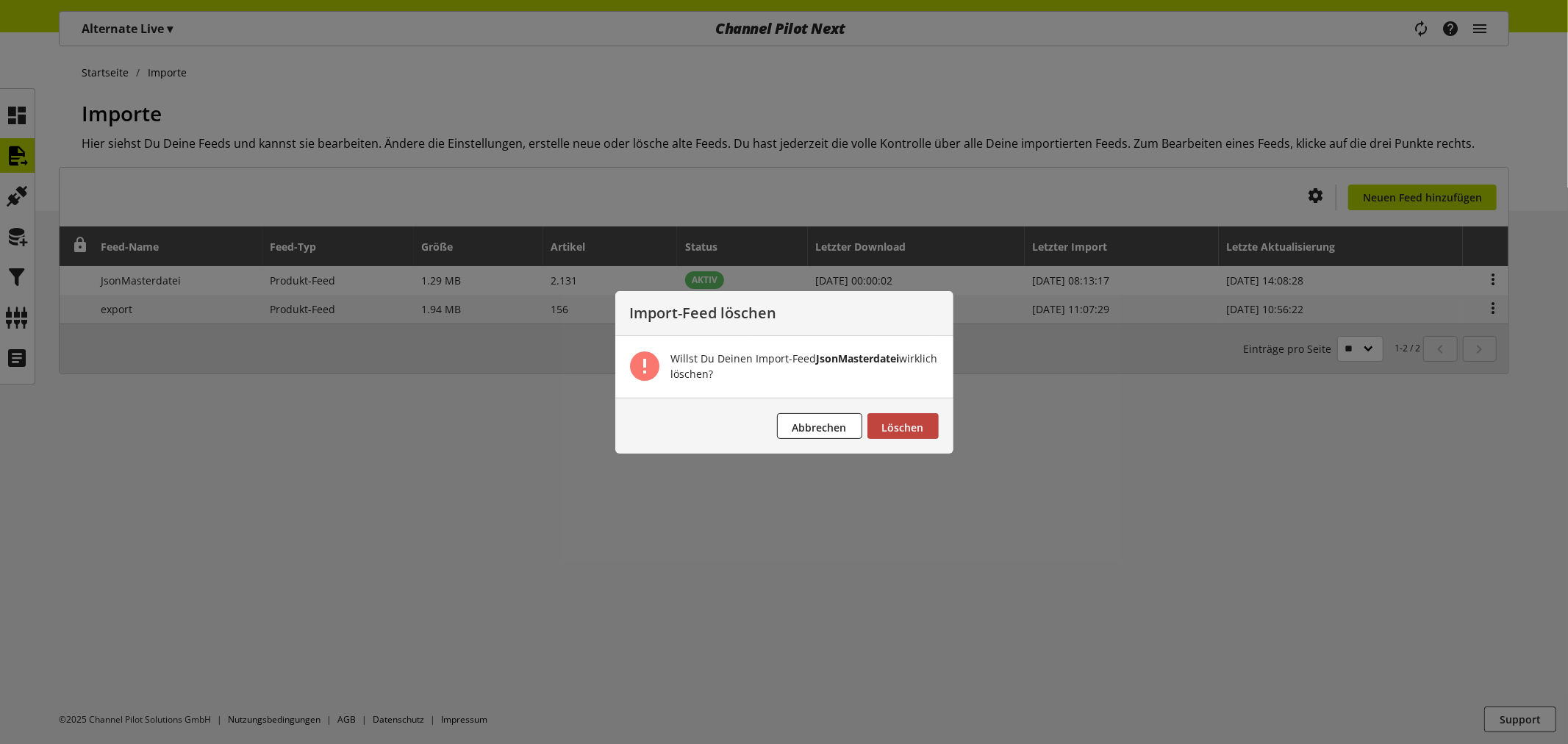
click at [901, 429] on span "Löschen" at bounding box center [903, 427] width 42 height 14
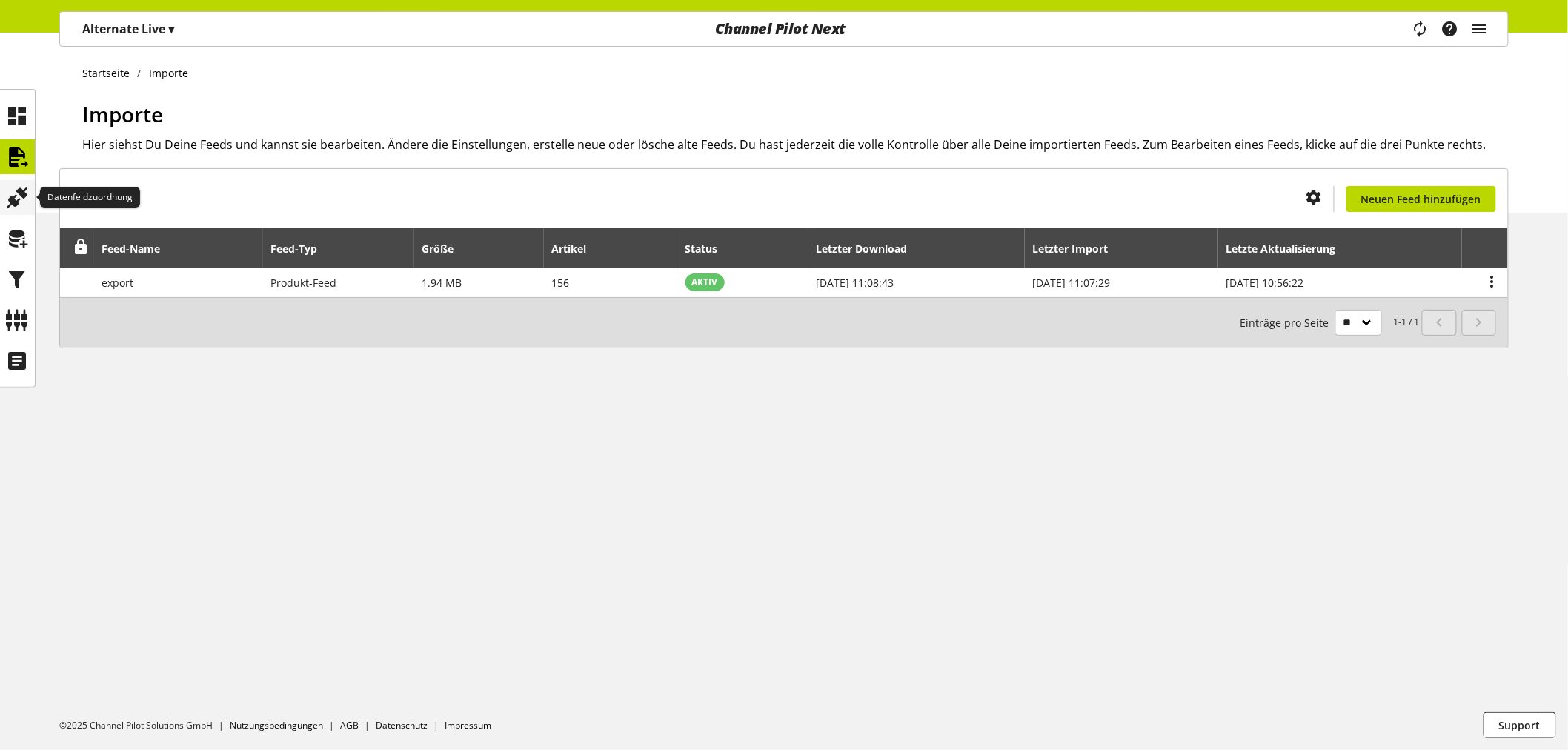
click at [24, 191] on icon at bounding box center [18, 197] width 23 height 29
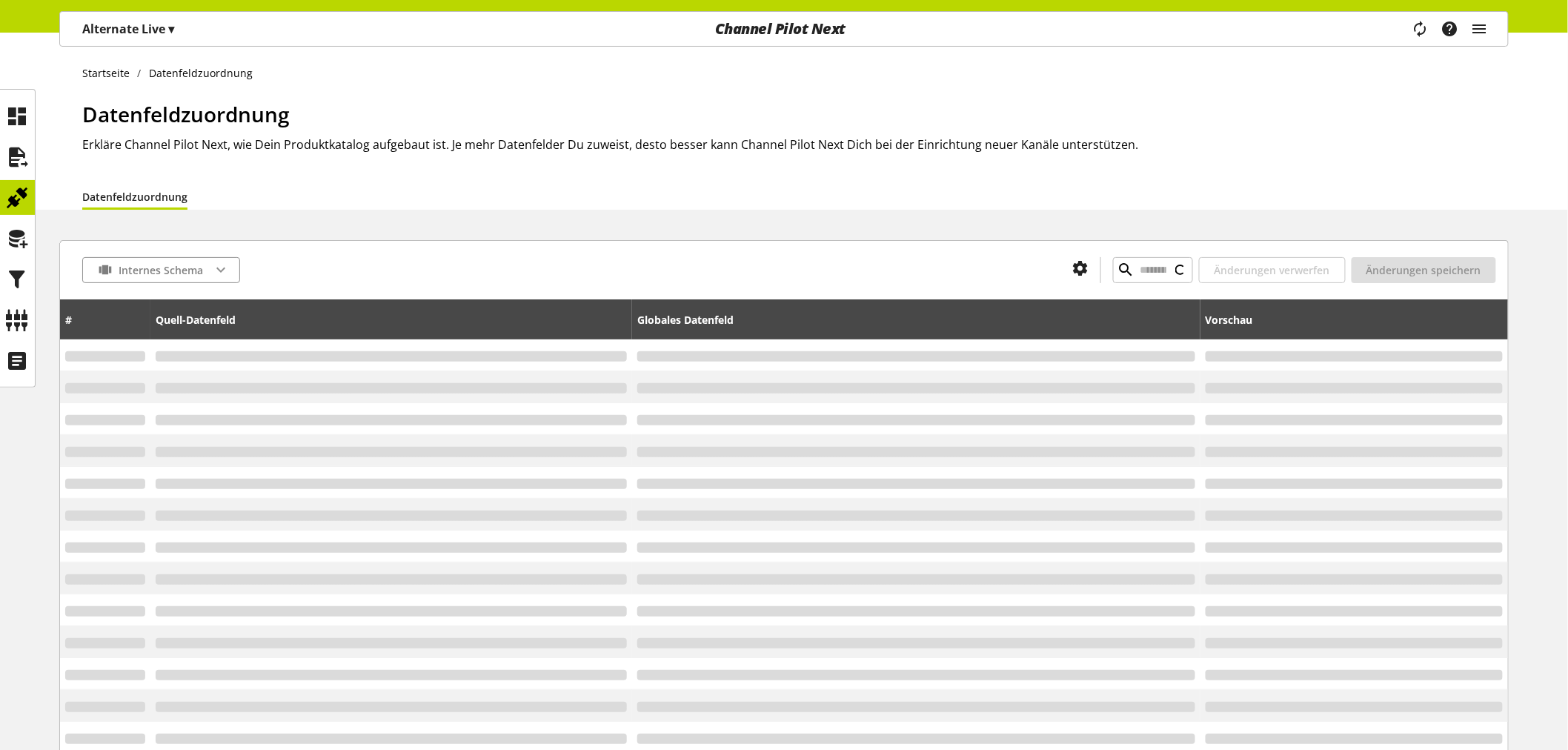
type input "*********"
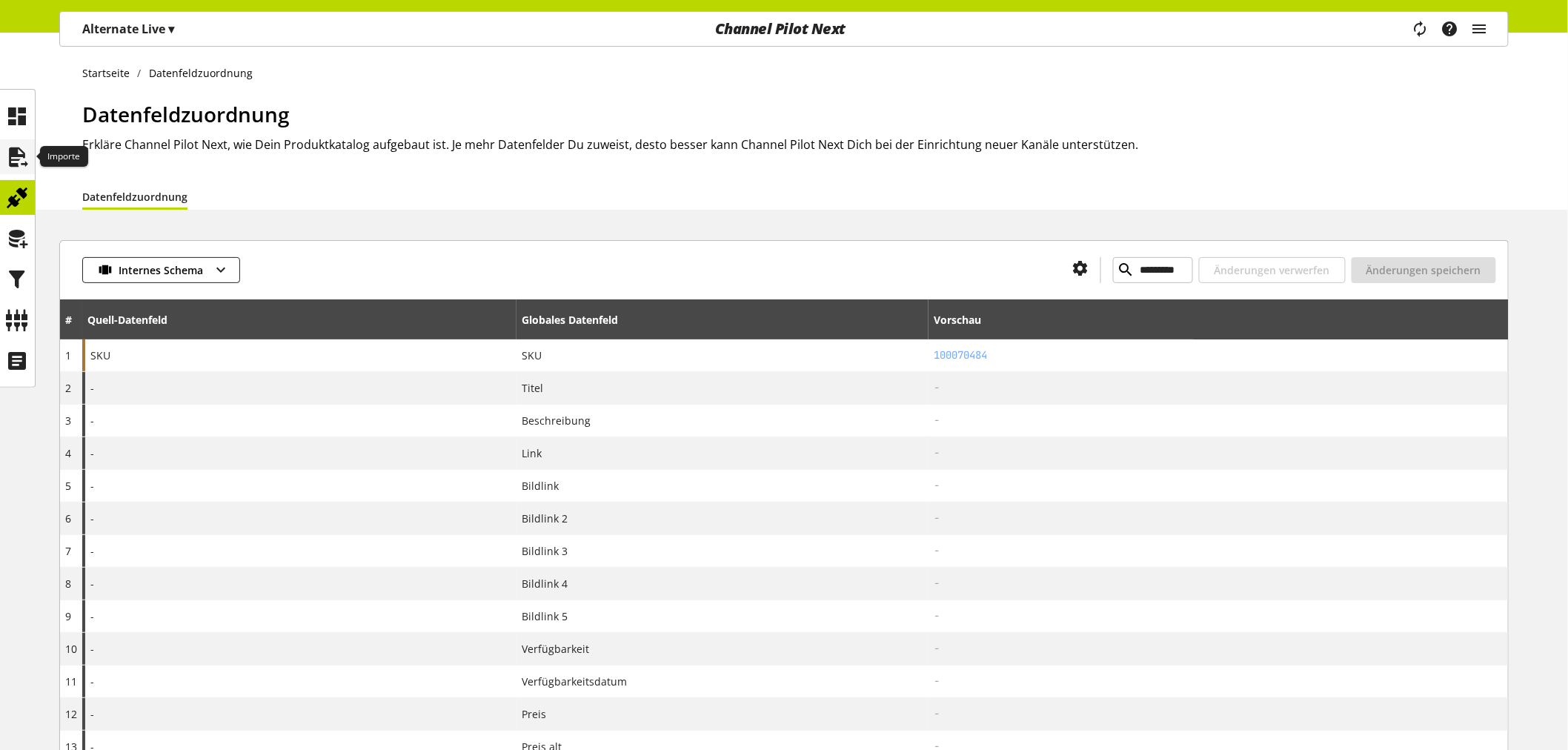
click at [23, 145] on icon at bounding box center [18, 156] width 23 height 29
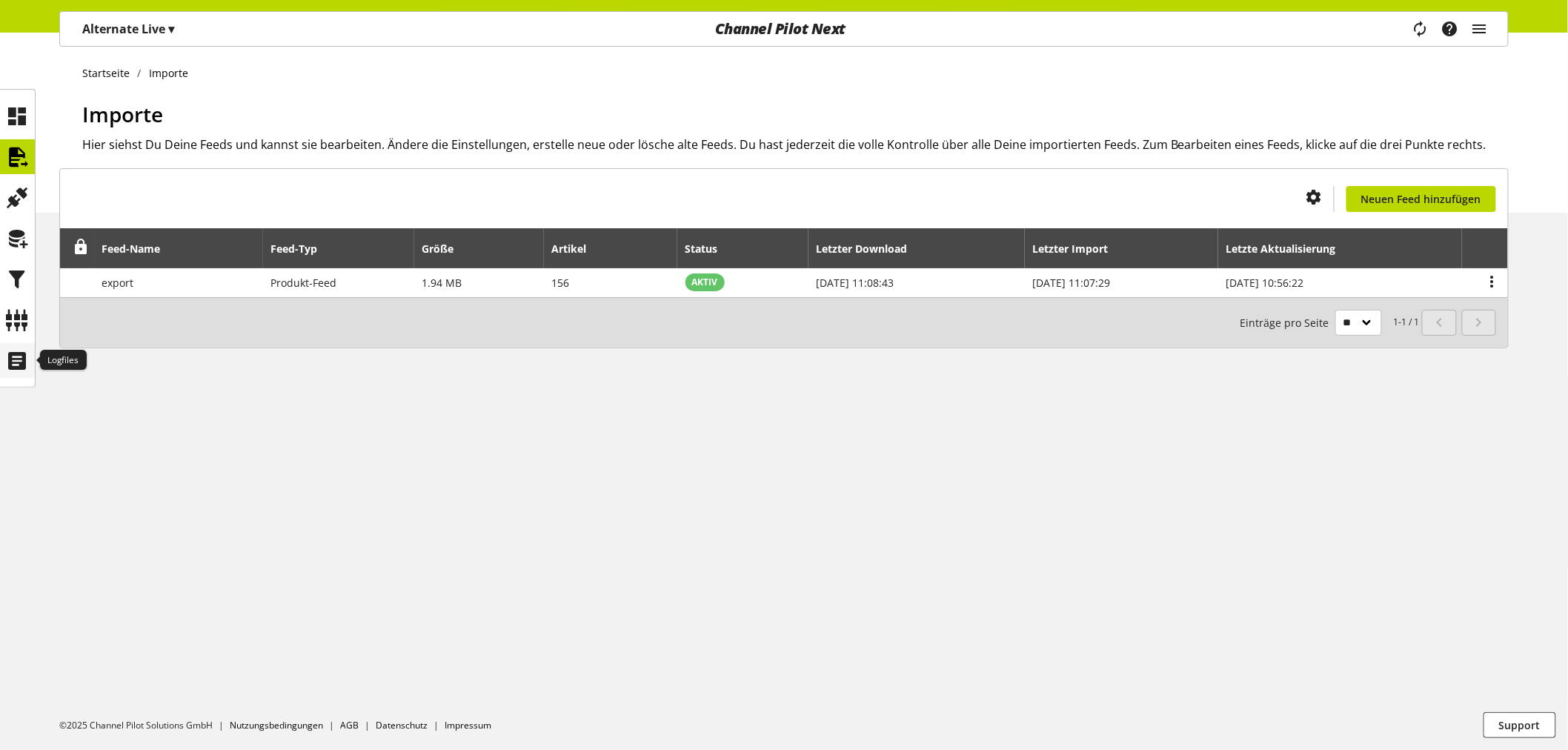
click at [23, 350] on icon at bounding box center [18, 360] width 23 height 29
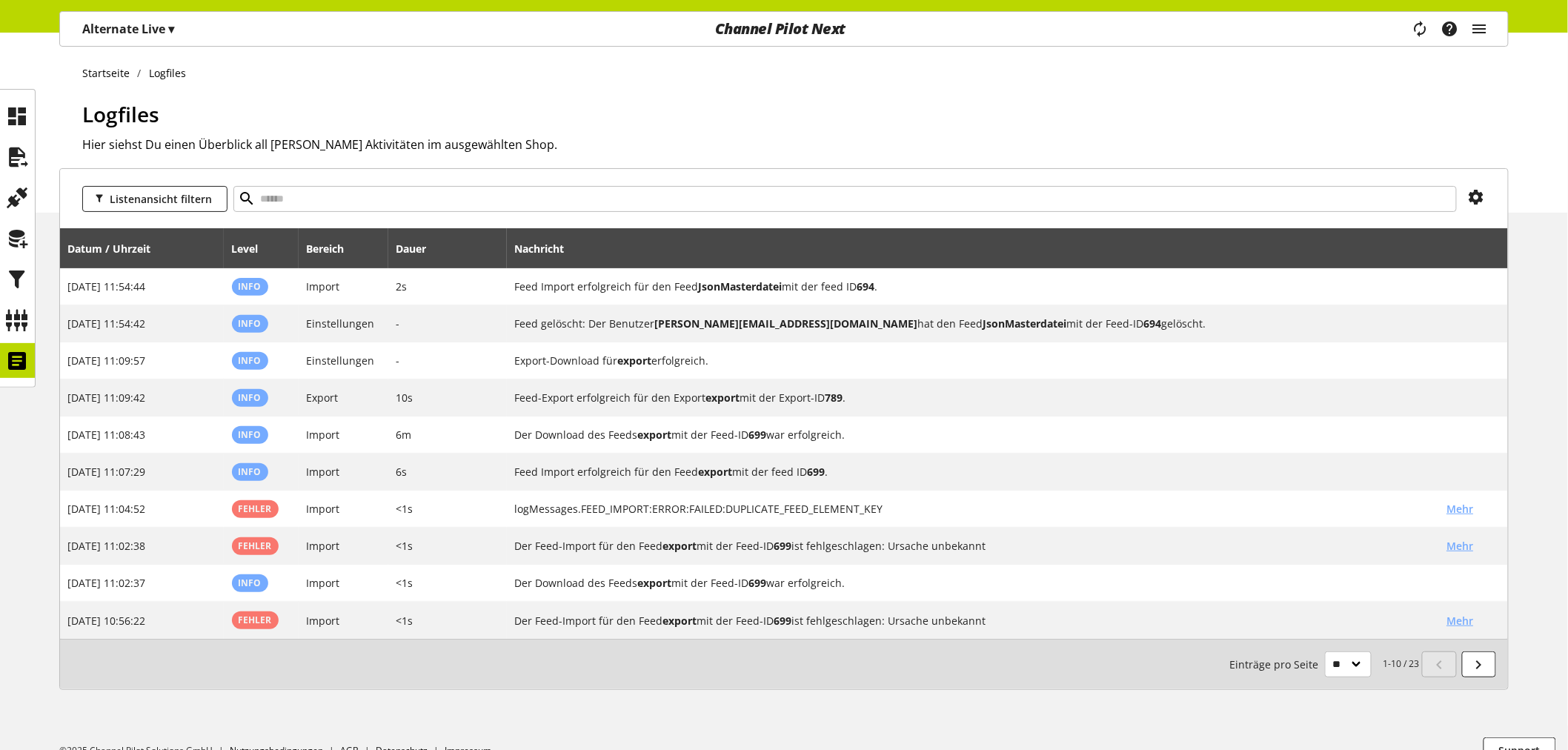
click at [165, 26] on p "Alternate Live ▾" at bounding box center [128, 28] width 92 height 18
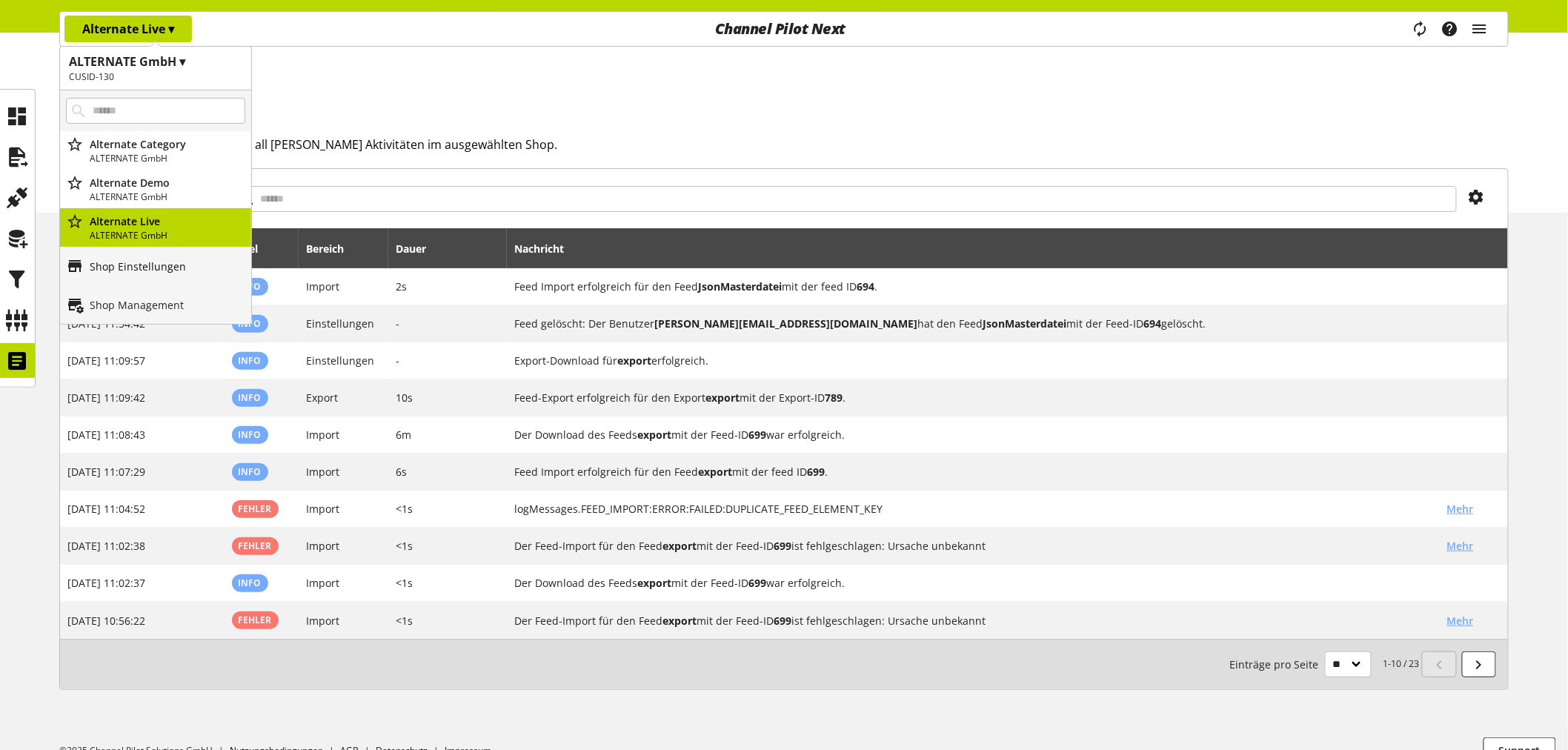
click at [164, 268] on p "Shop Einstellungen" at bounding box center [137, 266] width 96 height 16
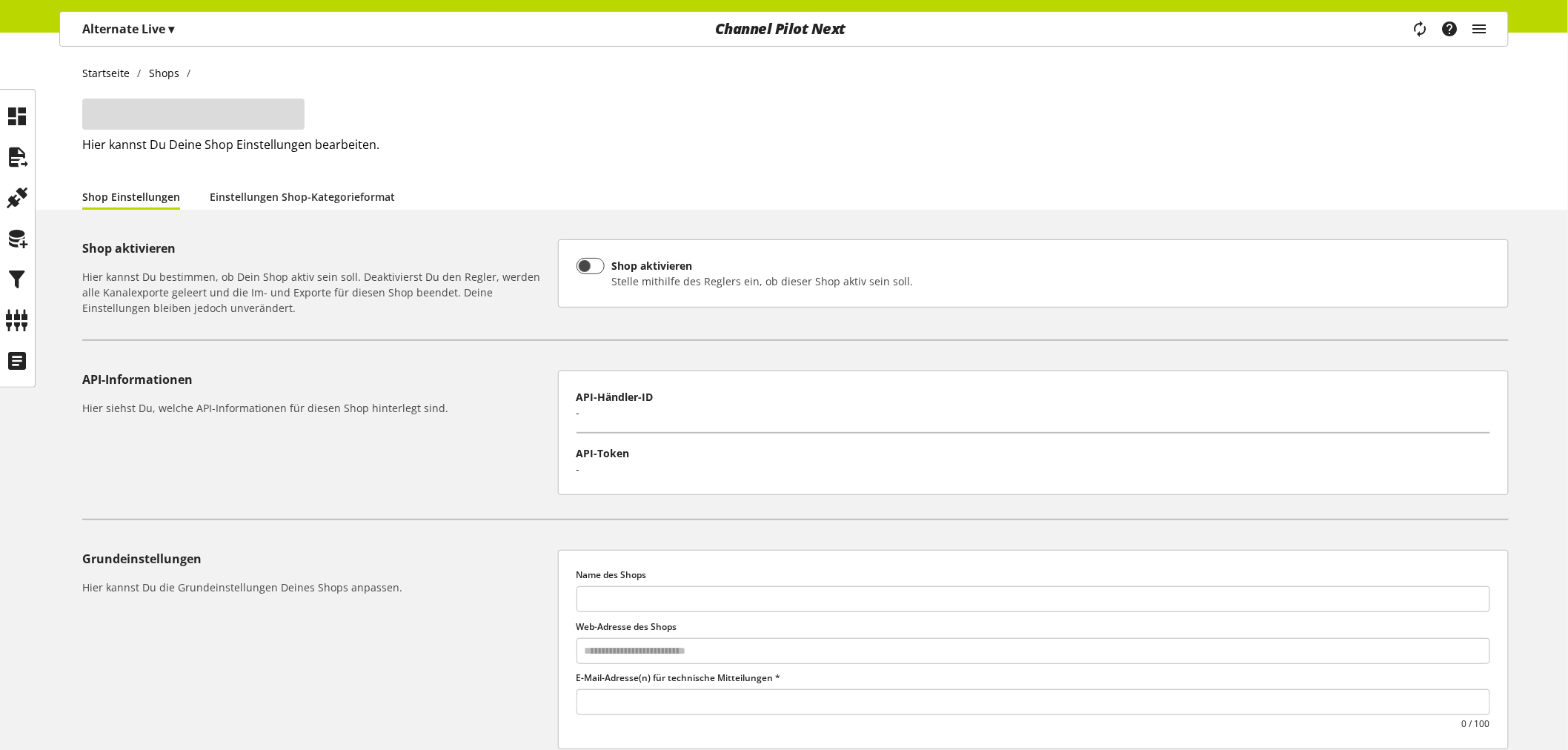
type input "**********"
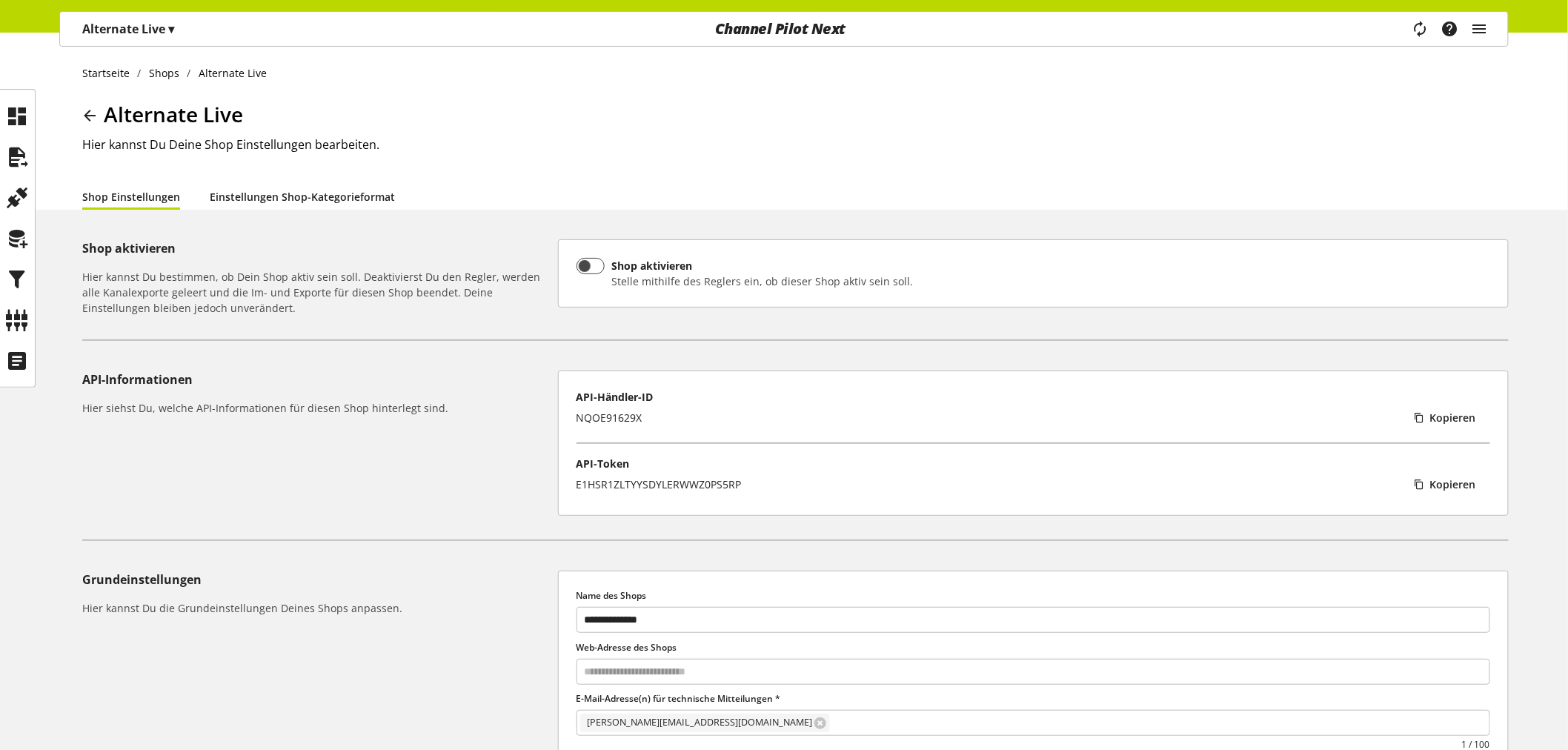
click at [323, 190] on link "Einstellungen Shop-Kategorieformat" at bounding box center [303, 196] width 186 height 16
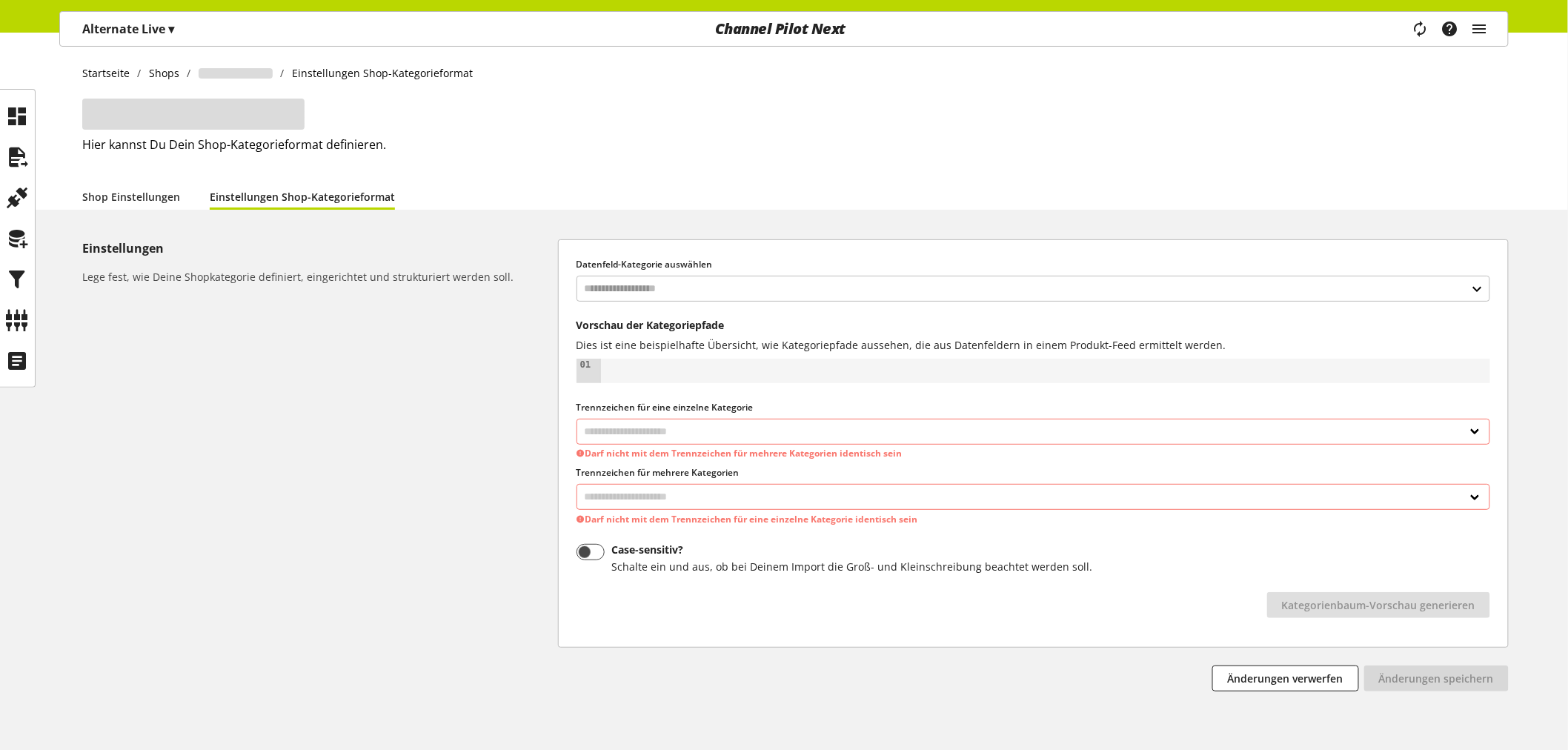
select select
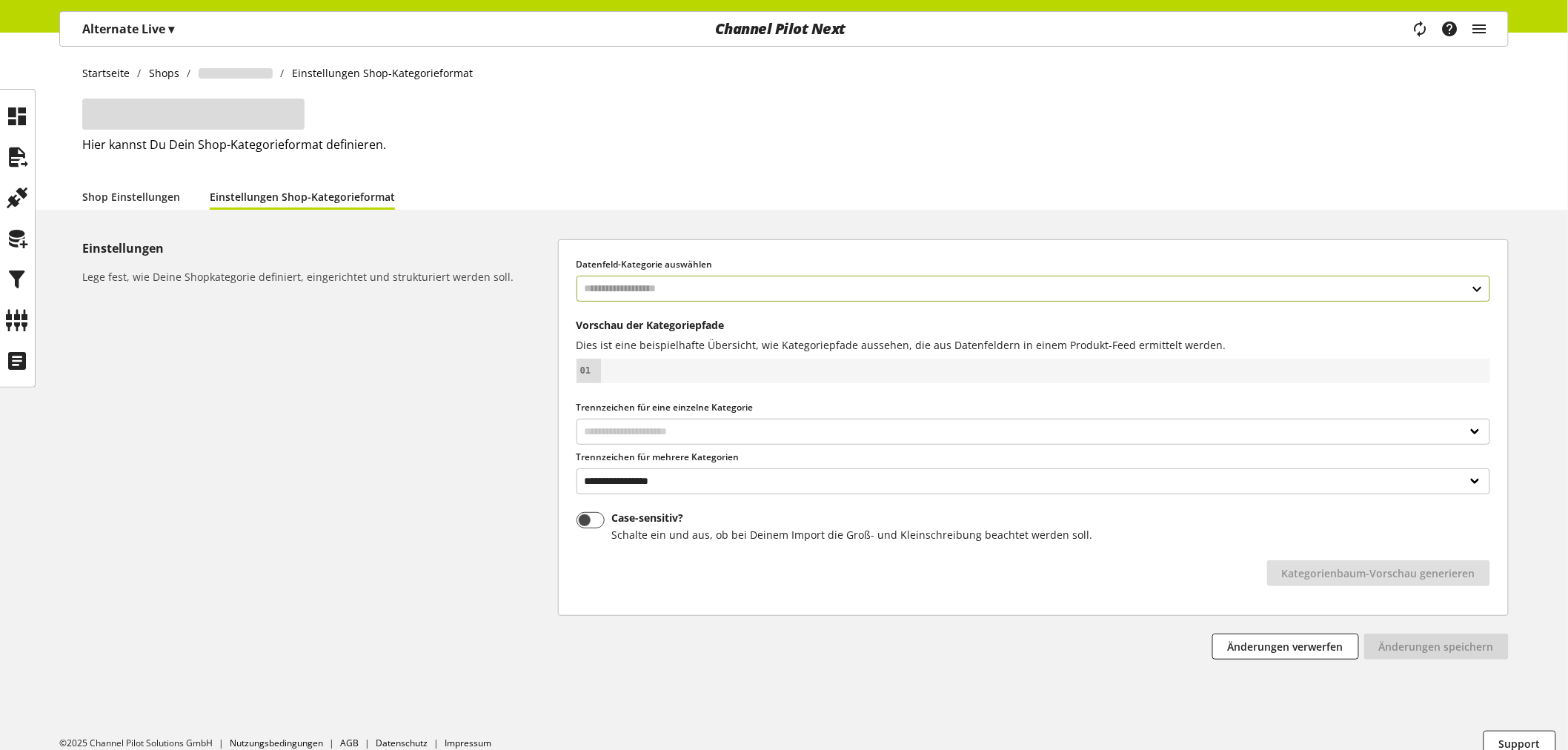
click at [642, 278] on input "text" at bounding box center [1033, 288] width 914 height 26
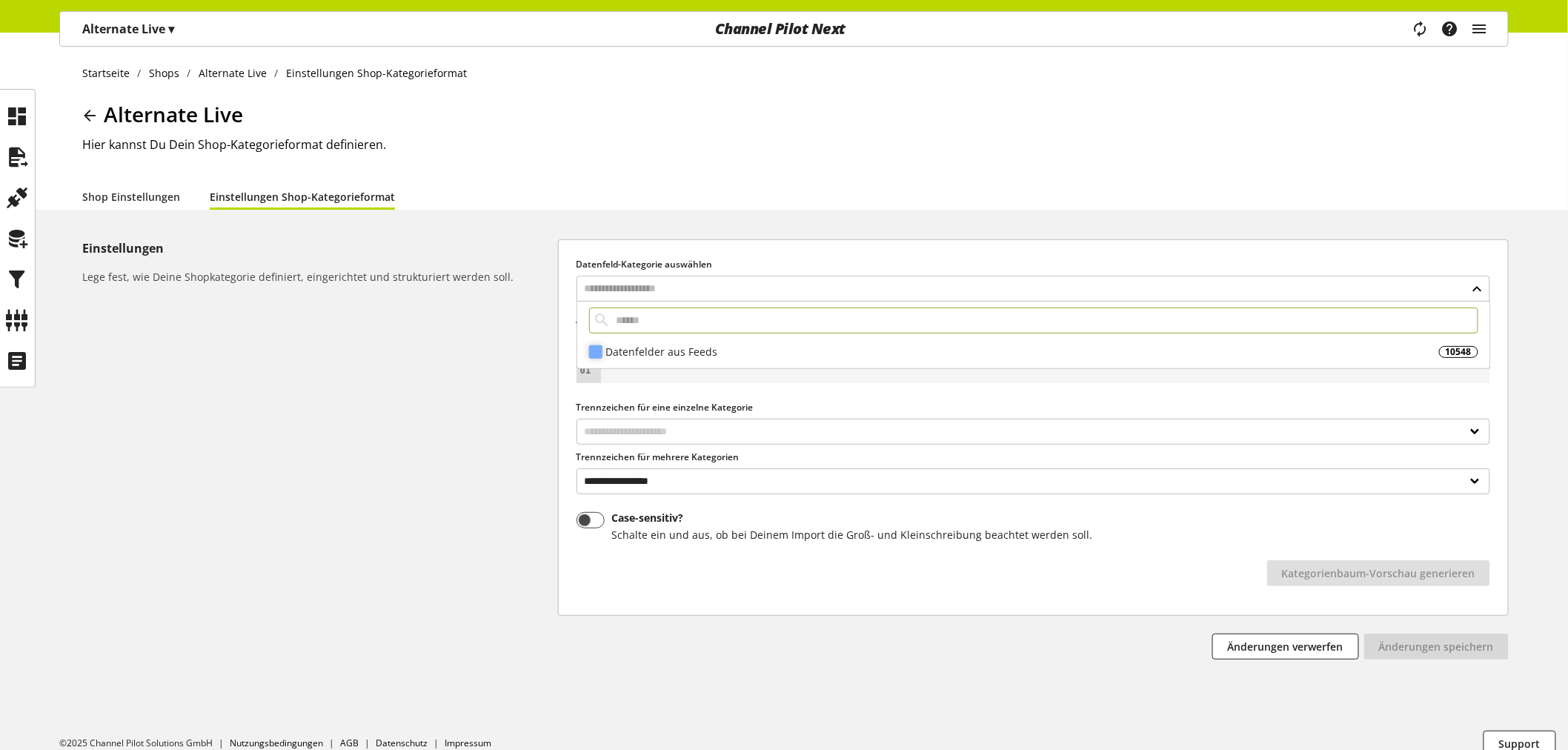
click at [667, 356] on div "Datenfelder aus Feeds" at bounding box center [1021, 351] width 833 height 16
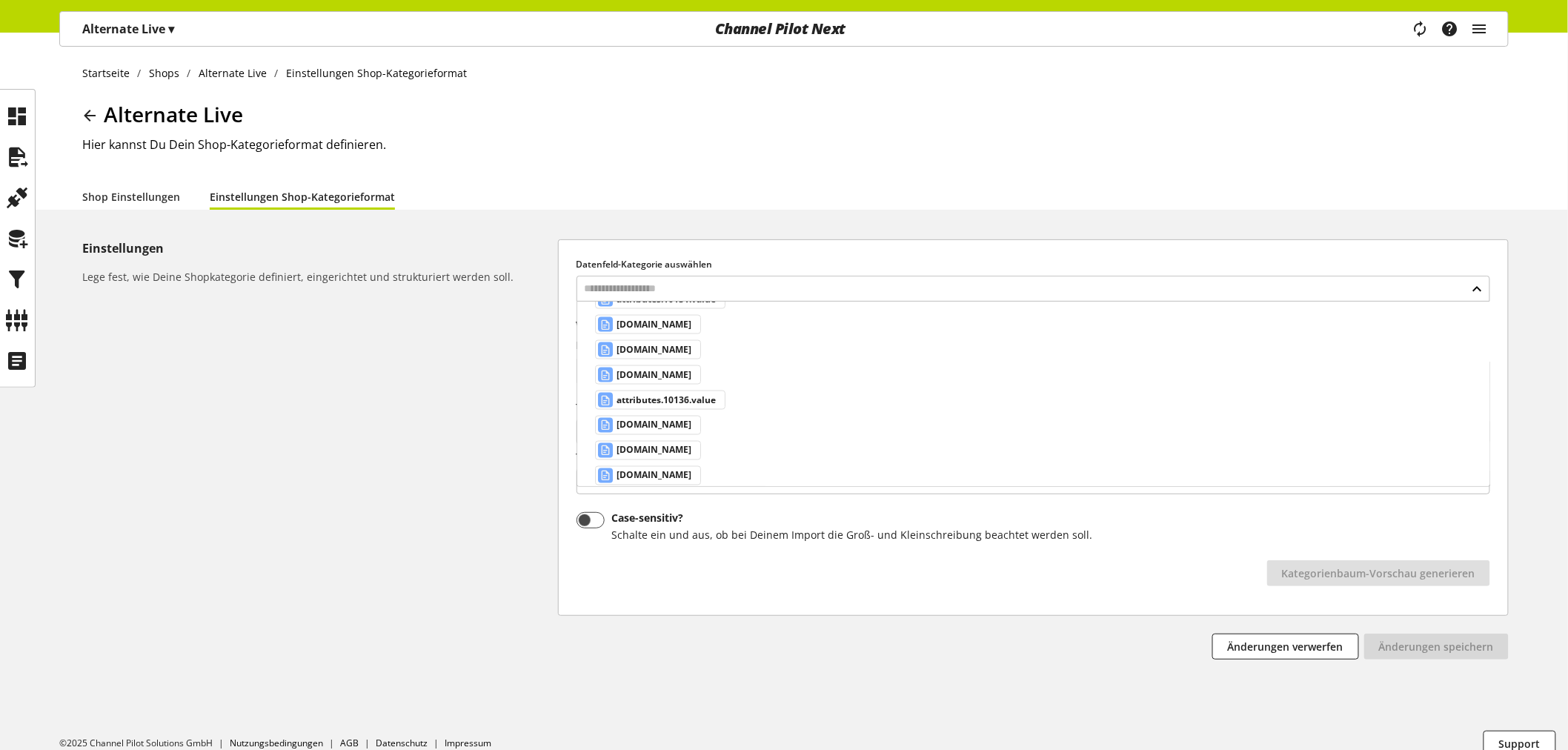
scroll to position [1482, 0]
click at [715, 283] on input "text" at bounding box center [1033, 288] width 914 height 26
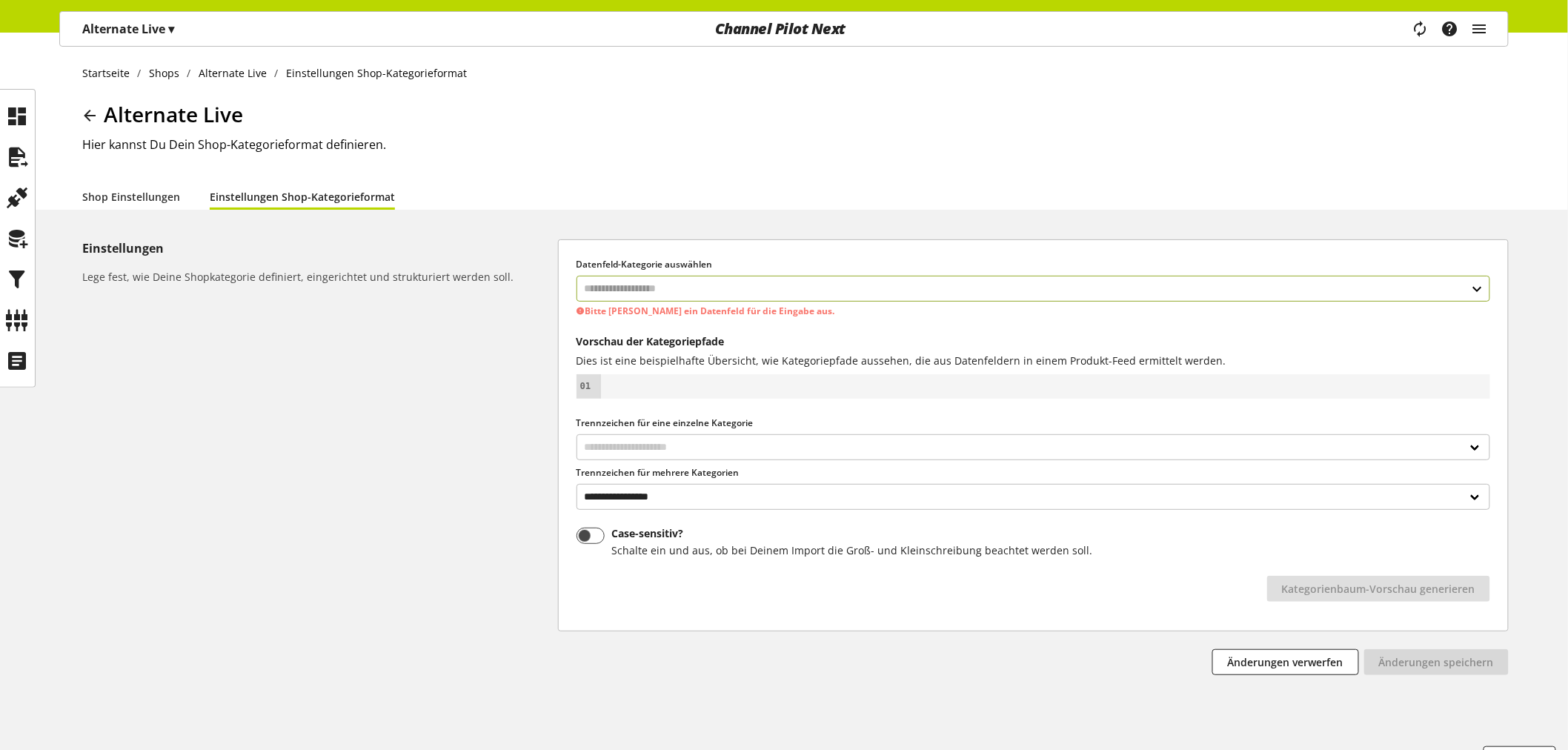
click at [715, 291] on input "text" at bounding box center [1033, 288] width 914 height 26
type input "*****"
click at [673, 365] on div "Datenfelder aus Feeds" at bounding box center [1032, 368] width 854 height 16
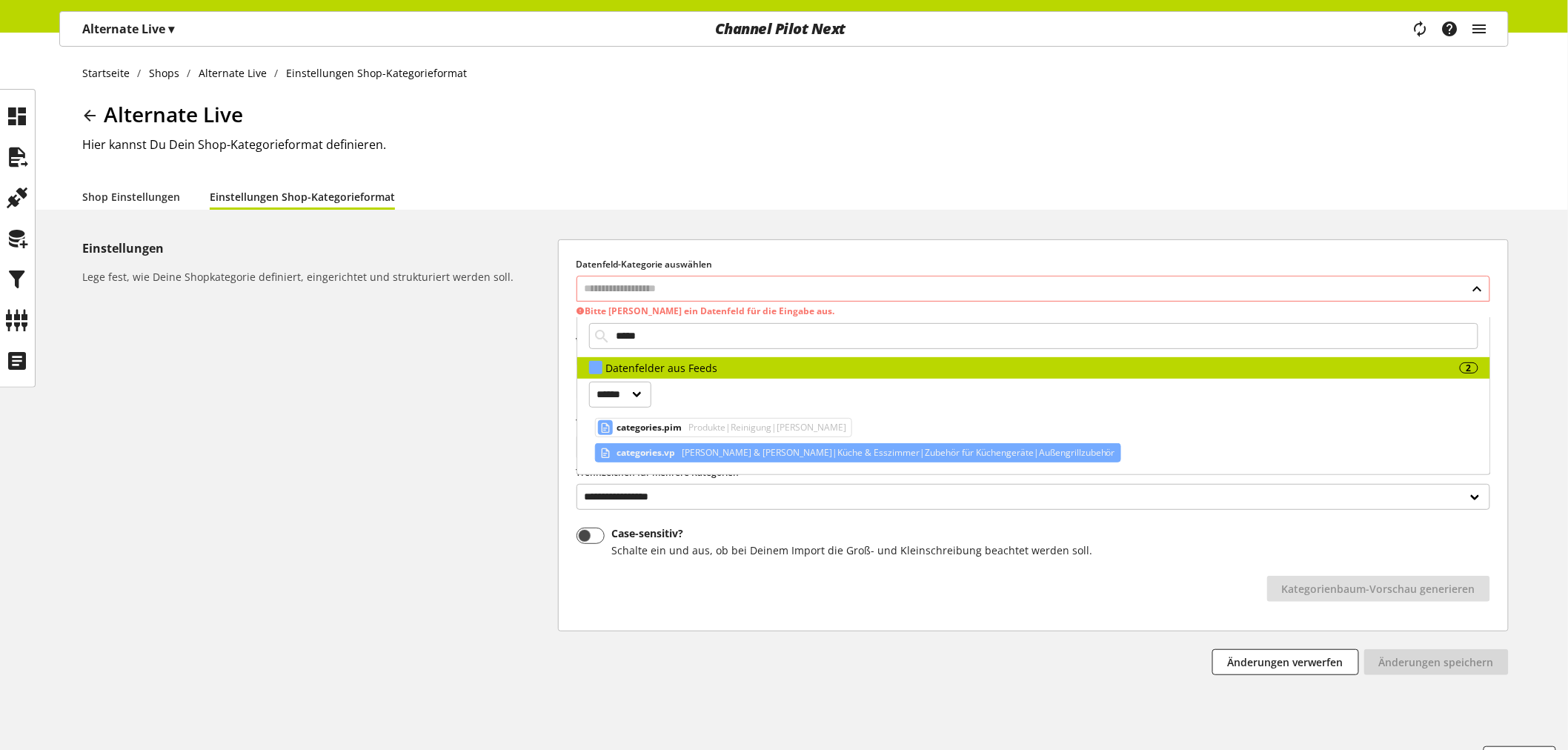
click at [756, 454] on span "[PERSON_NAME] & [PERSON_NAME]|Küche & Esszimmer|Zubehör für Küchengeräte|Außeng…" at bounding box center [897, 452] width 436 height 18
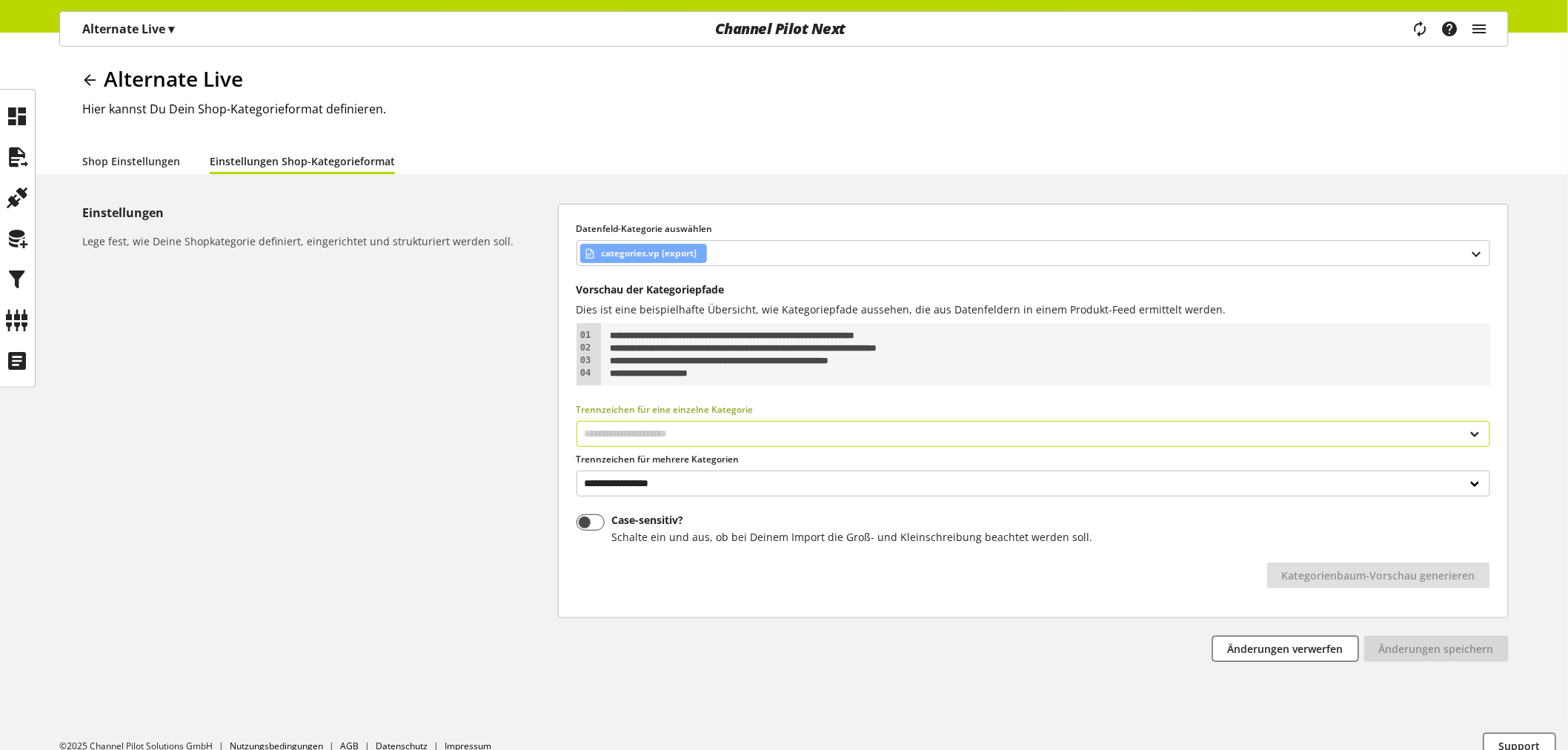
scroll to position [55, 0]
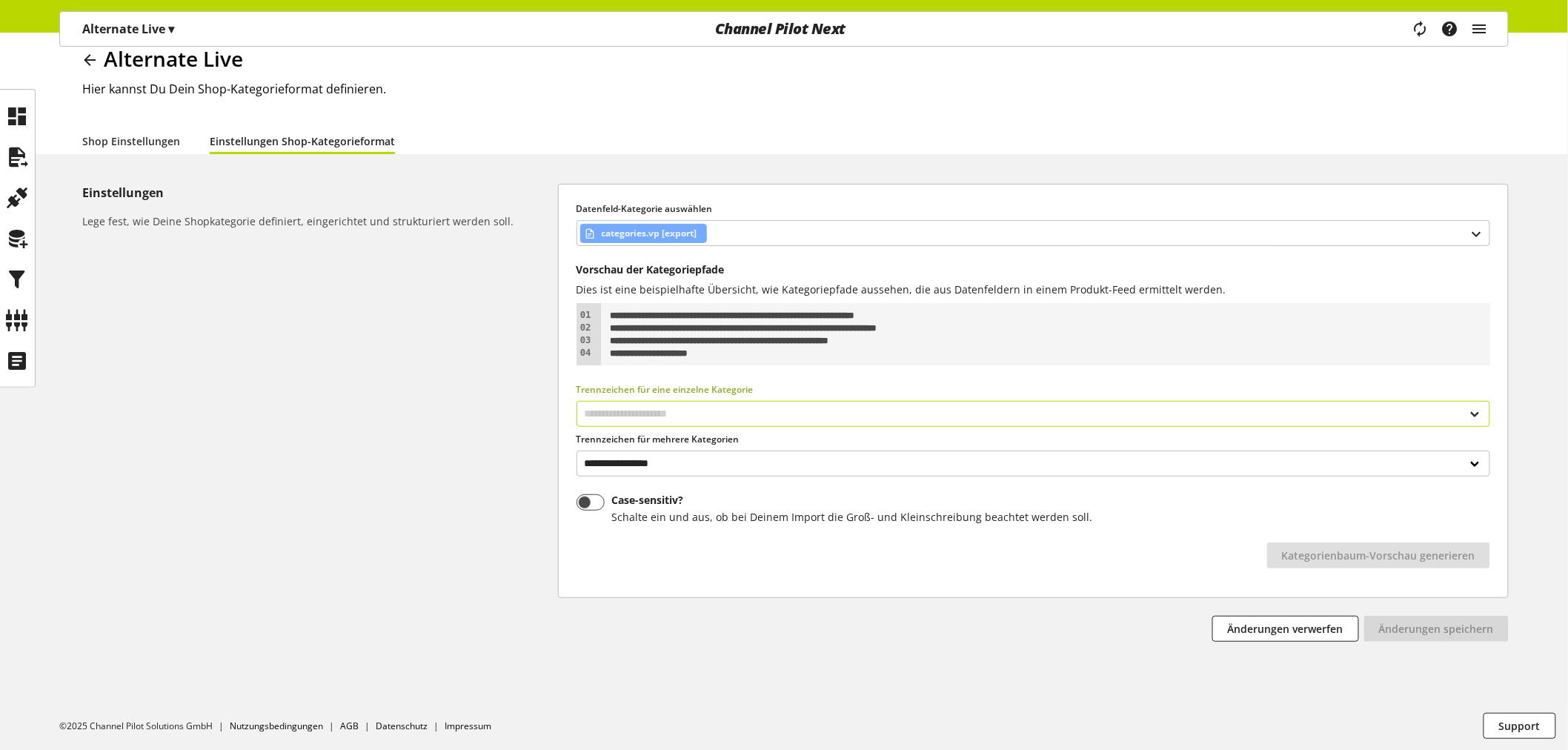
drag, startPoint x: 765, startPoint y: 411, endPoint x: 751, endPoint y: 404, distance: 15.7
click at [753, 406] on select "**********" at bounding box center [1033, 414] width 914 height 26
select select "*"
click at [577, 401] on select "**********" at bounding box center [1033, 414] width 914 height 26
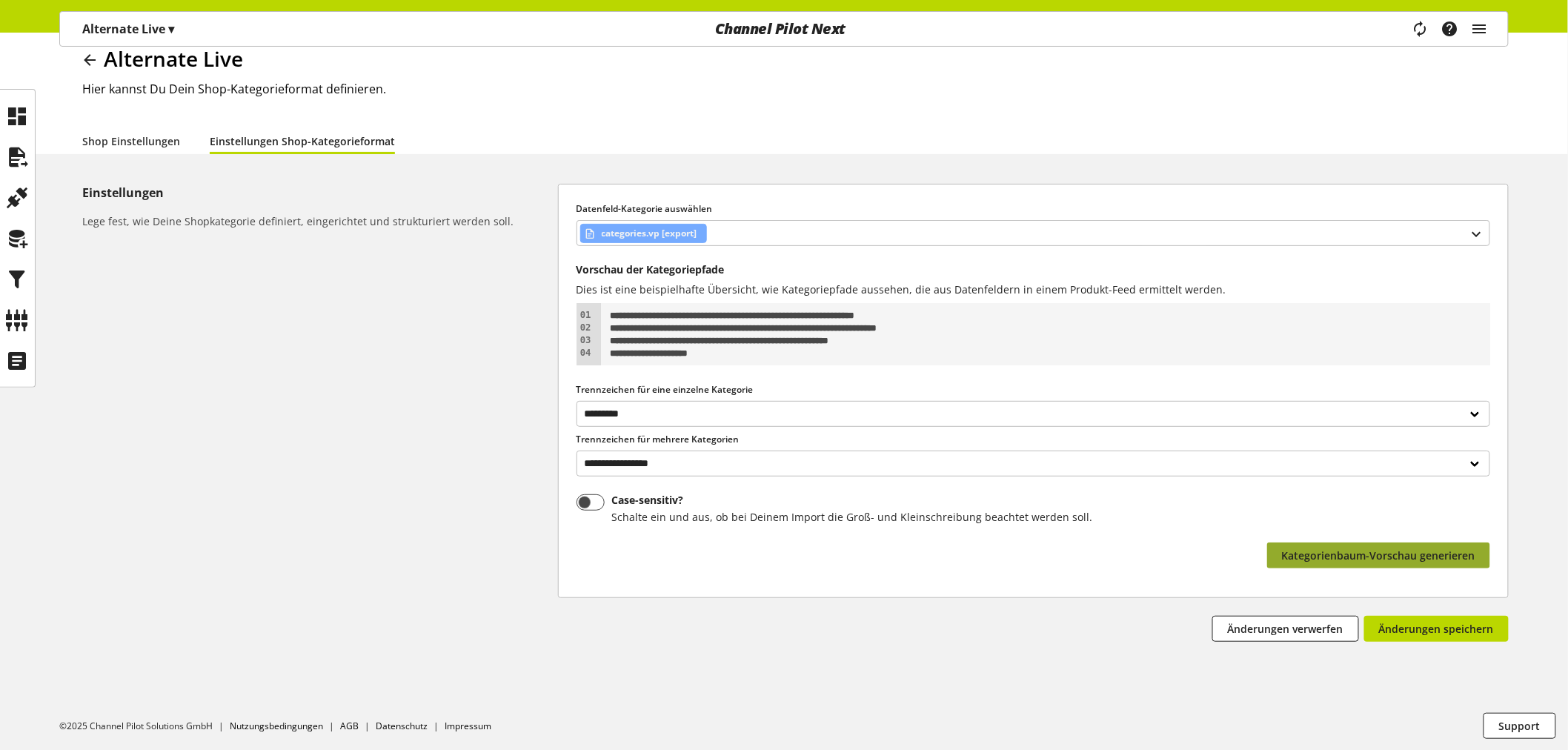
click at [1362, 557] on span "Kategorienbaum-Vorschau generieren" at bounding box center [1378, 555] width 193 height 16
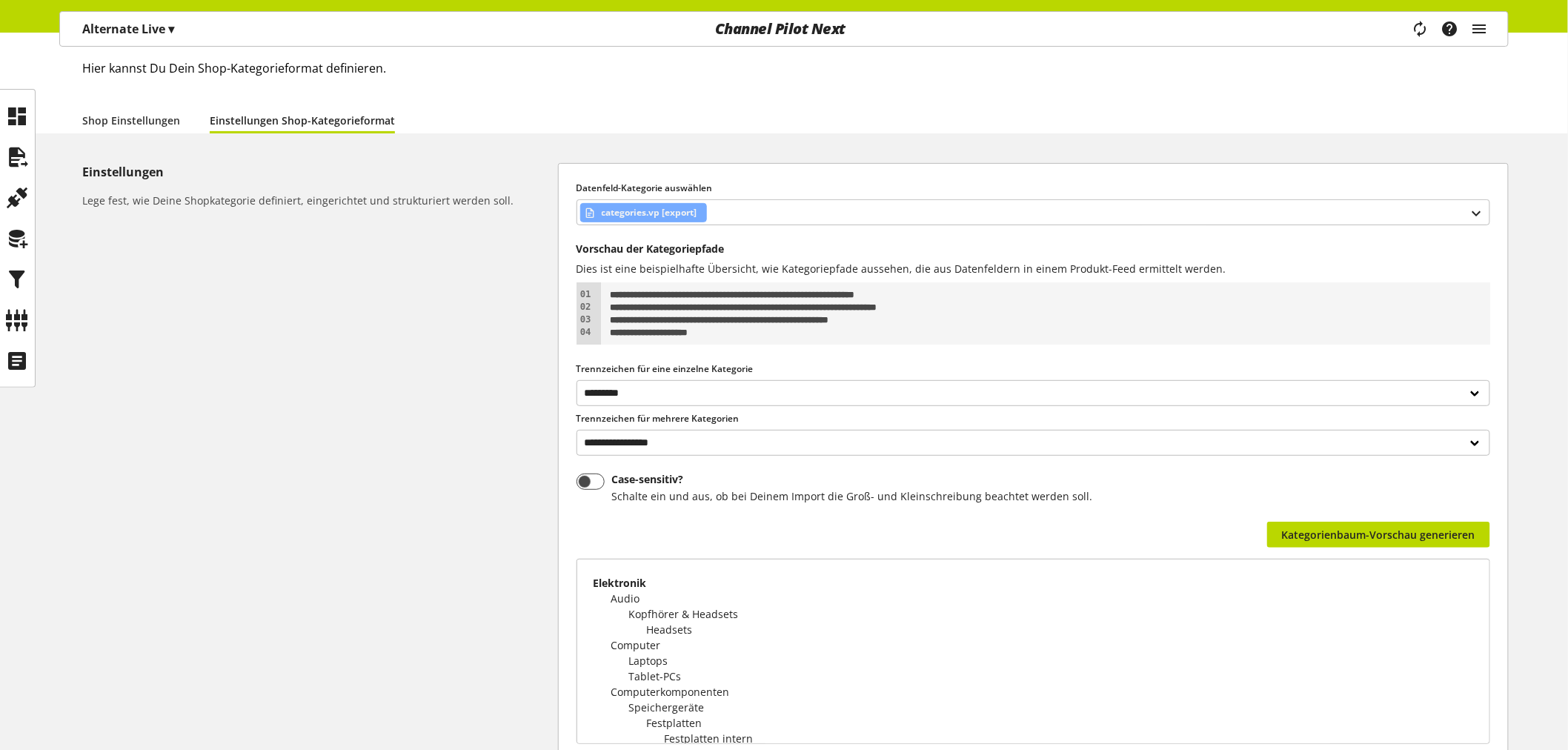
scroll to position [0, 0]
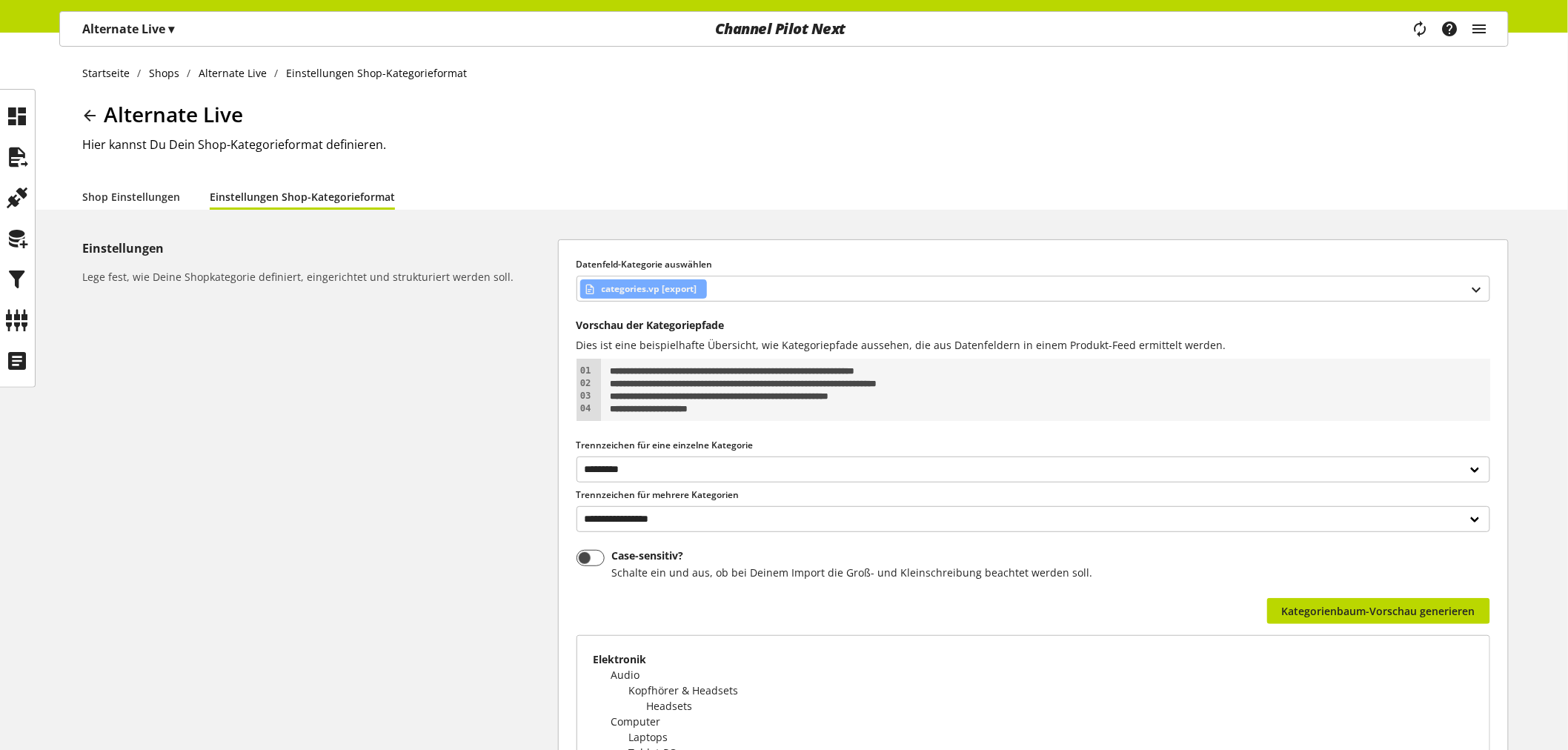
drag, startPoint x: 298, startPoint y: 334, endPoint x: 241, endPoint y: 328, distance: 57.3
click at [298, 334] on div "Einstellungen Lege fest, wie Deine Shopkategorie definiert, eingerichtet und st…" at bounding box center [319, 561] width 476 height 644
click at [10, 322] on icon at bounding box center [18, 319] width 23 height 29
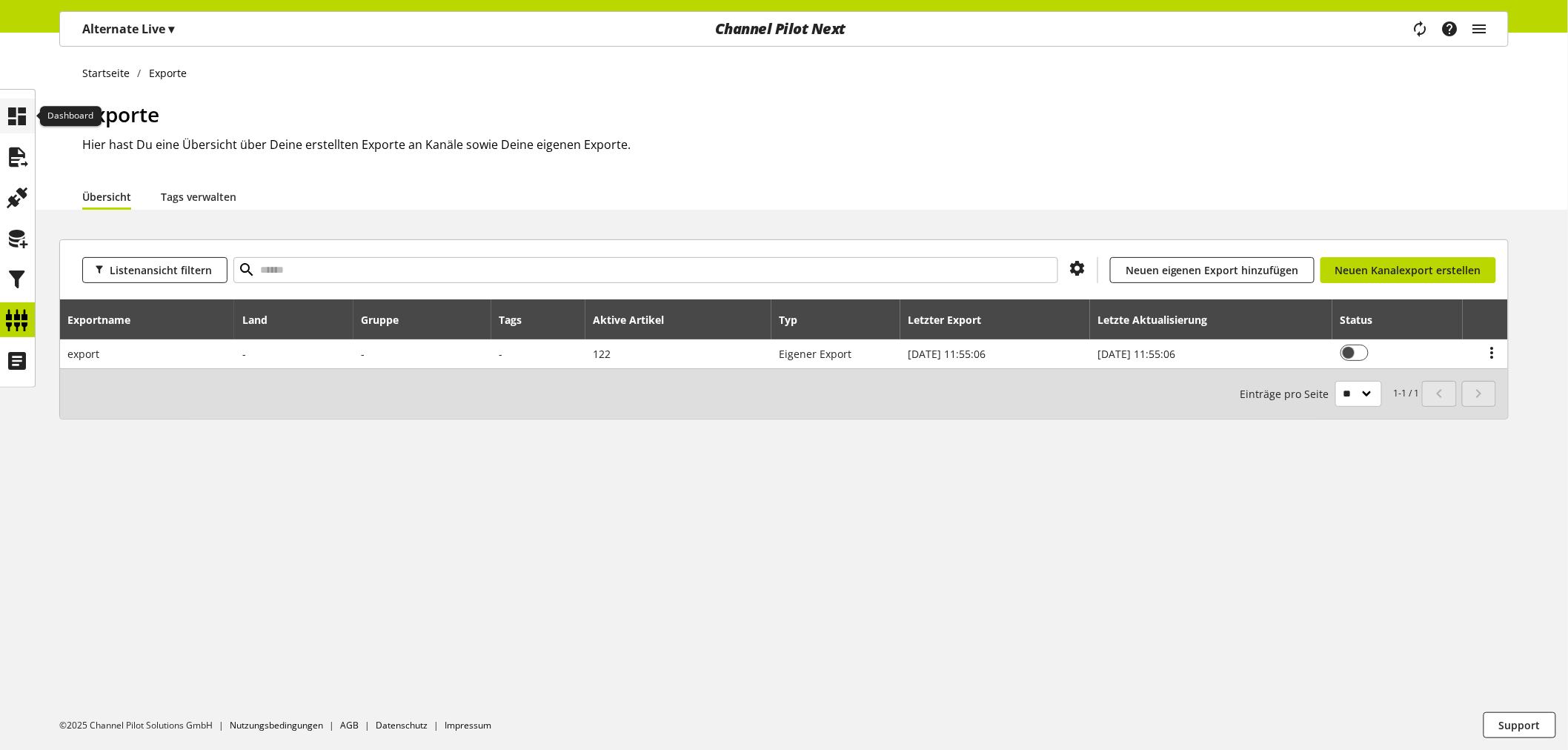
click at [27, 115] on icon at bounding box center [18, 115] width 23 height 29
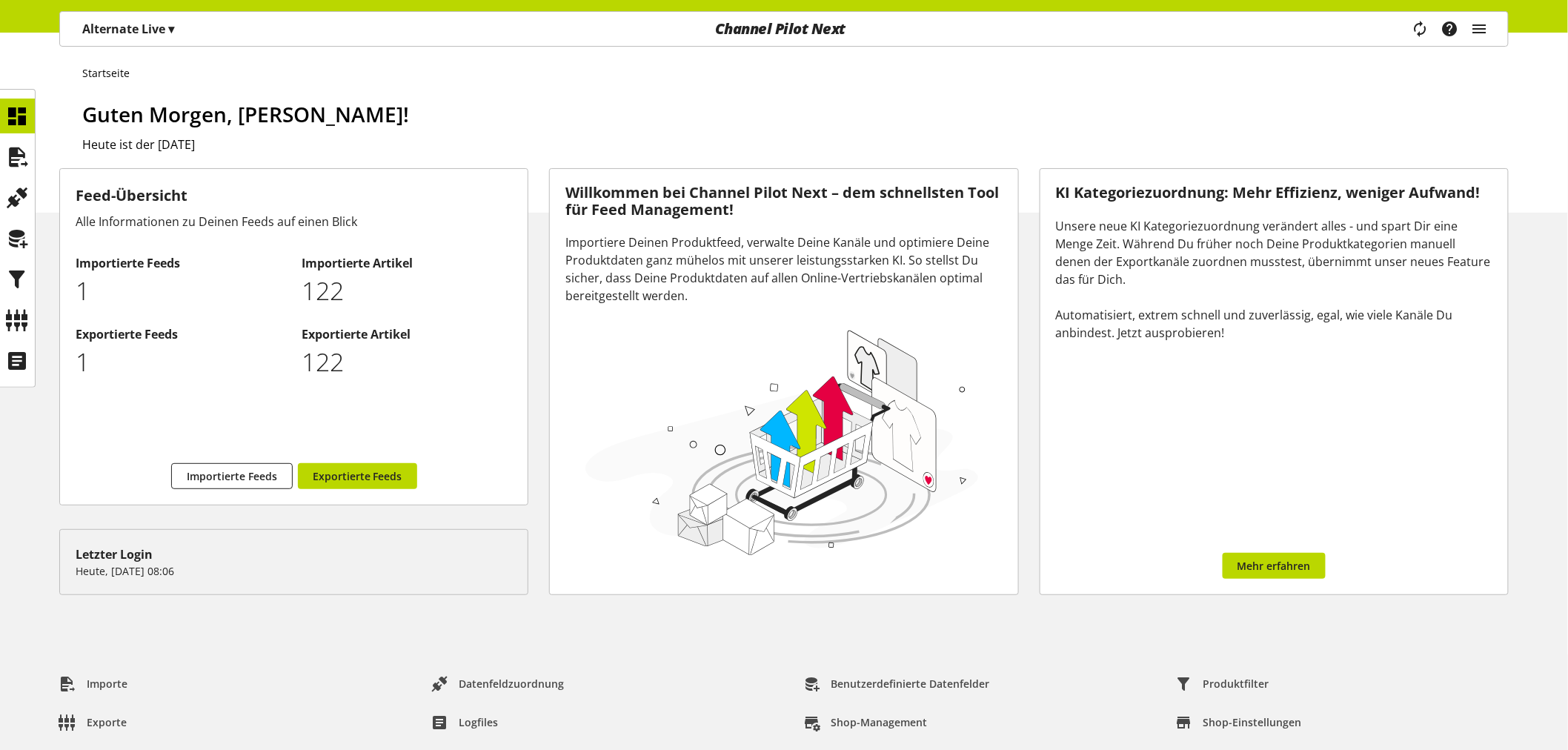
click at [843, 69] on ul "Startseite" at bounding box center [795, 73] width 1427 height 16
click at [16, 245] on icon at bounding box center [18, 238] width 23 height 29
